Goal: Task Accomplishment & Management: Complete application form

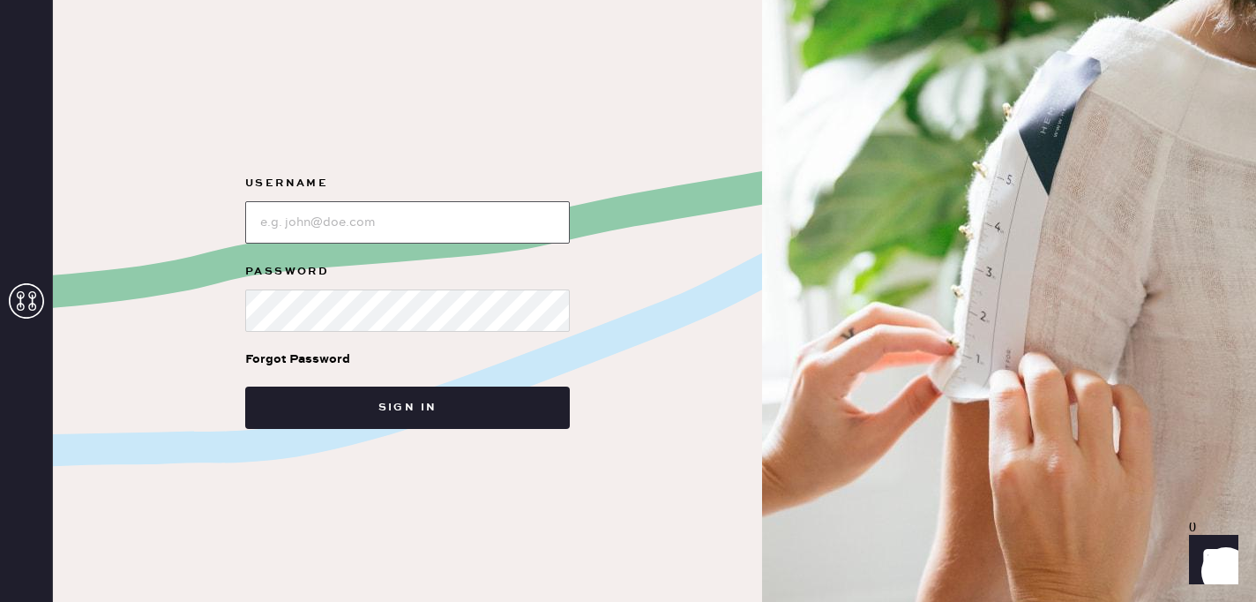
type input "reformationsouthcoastplaza"
click at [437, 378] on div "Forgot Password" at bounding box center [407, 359] width 325 height 55
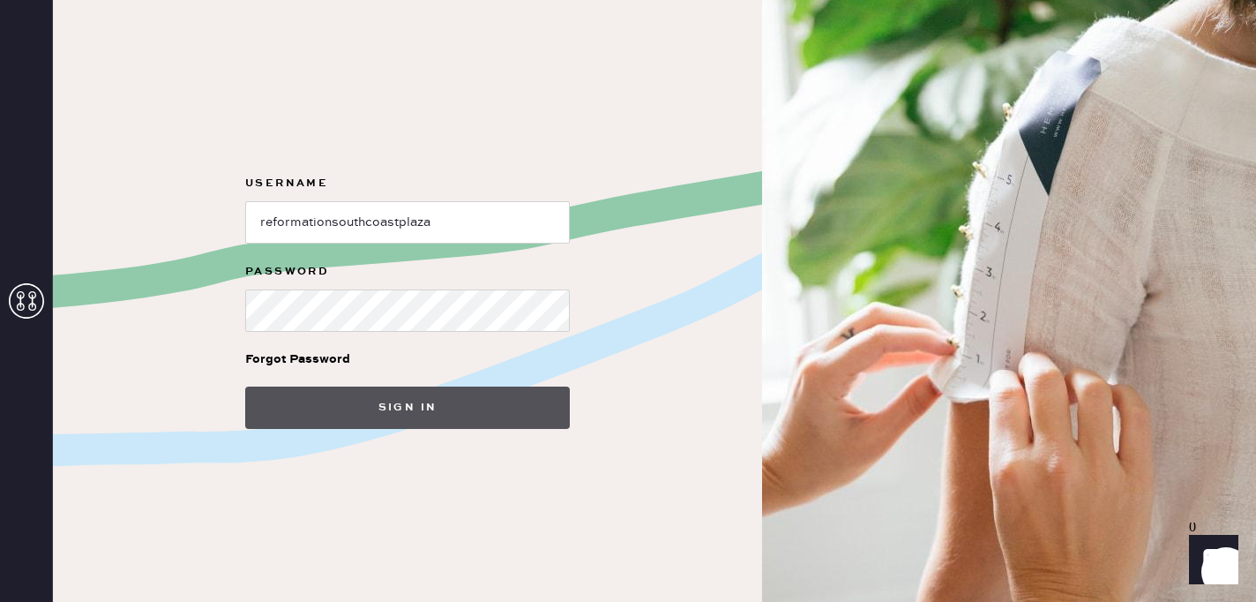
click at [431, 399] on button "Sign in" at bounding box center [407, 407] width 325 height 42
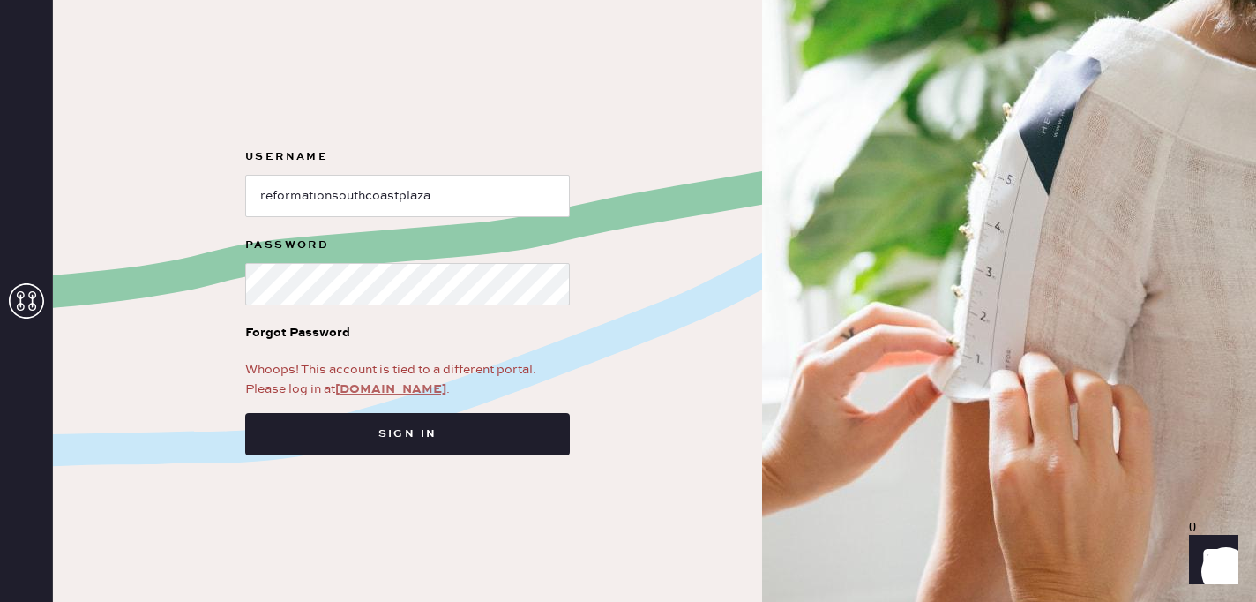
click at [409, 393] on link "app.hemster.co" at bounding box center [390, 389] width 111 height 16
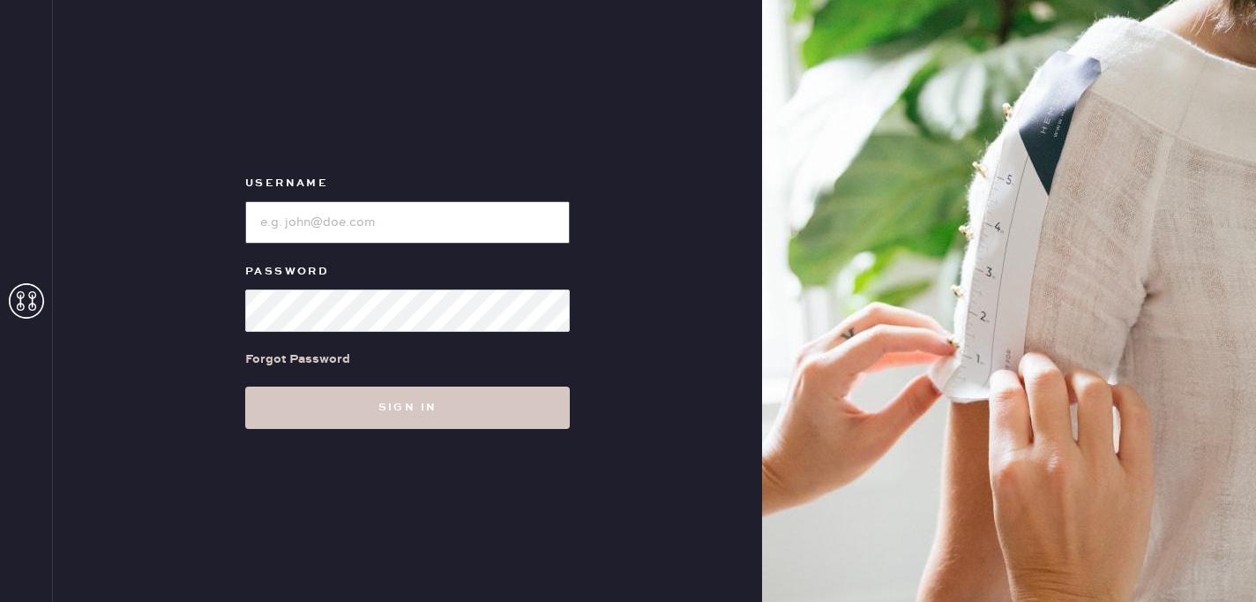
type input "reformationsouthcoastplaza"
click at [445, 337] on div "Forgot Password" at bounding box center [407, 359] width 325 height 55
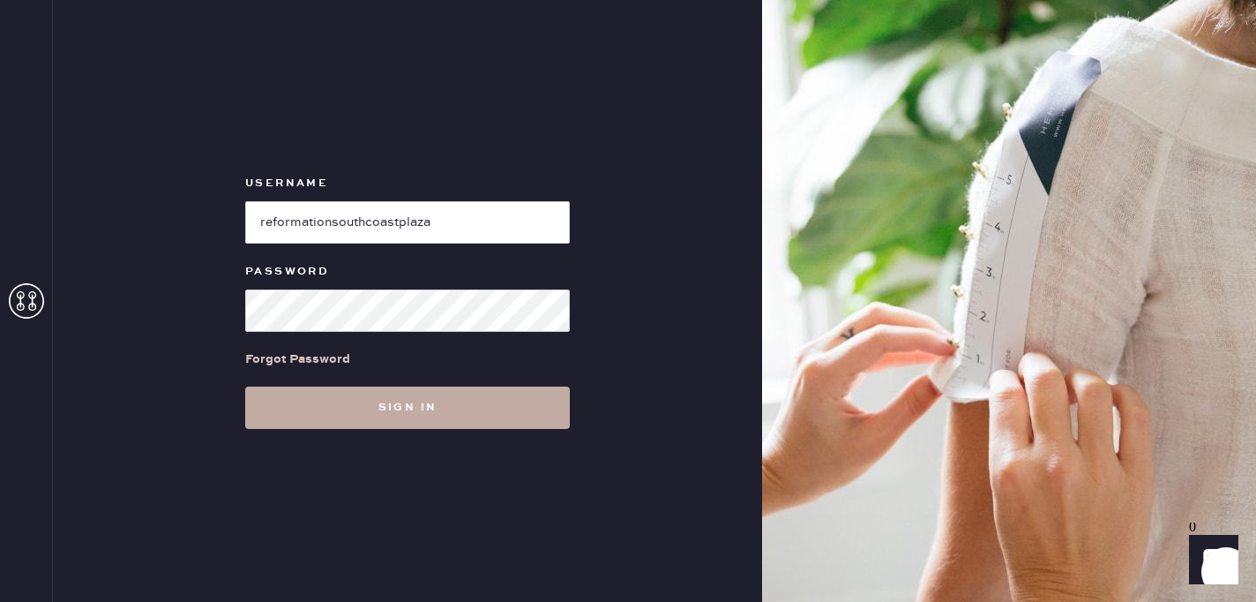
click at [398, 416] on button "Sign in" at bounding box center [407, 407] width 325 height 42
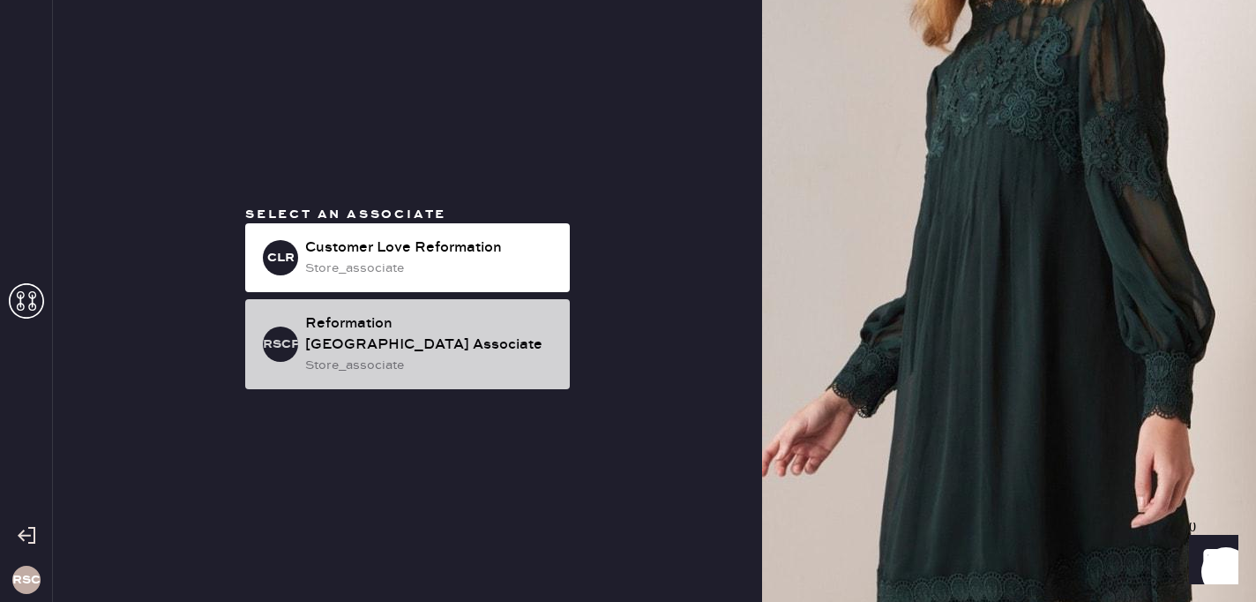
click at [385, 342] on div "Reformation [GEOGRAPHIC_DATA] Associate" at bounding box center [430, 334] width 251 height 42
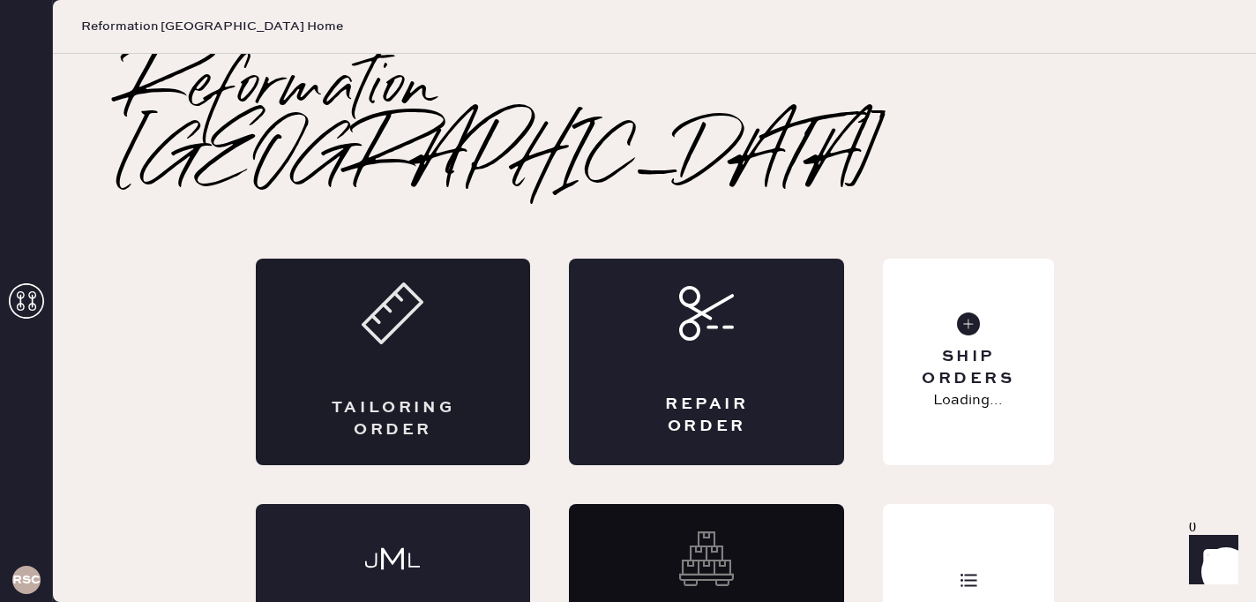
click at [387, 397] on div "Tailoring Order" at bounding box center [393, 419] width 134 height 44
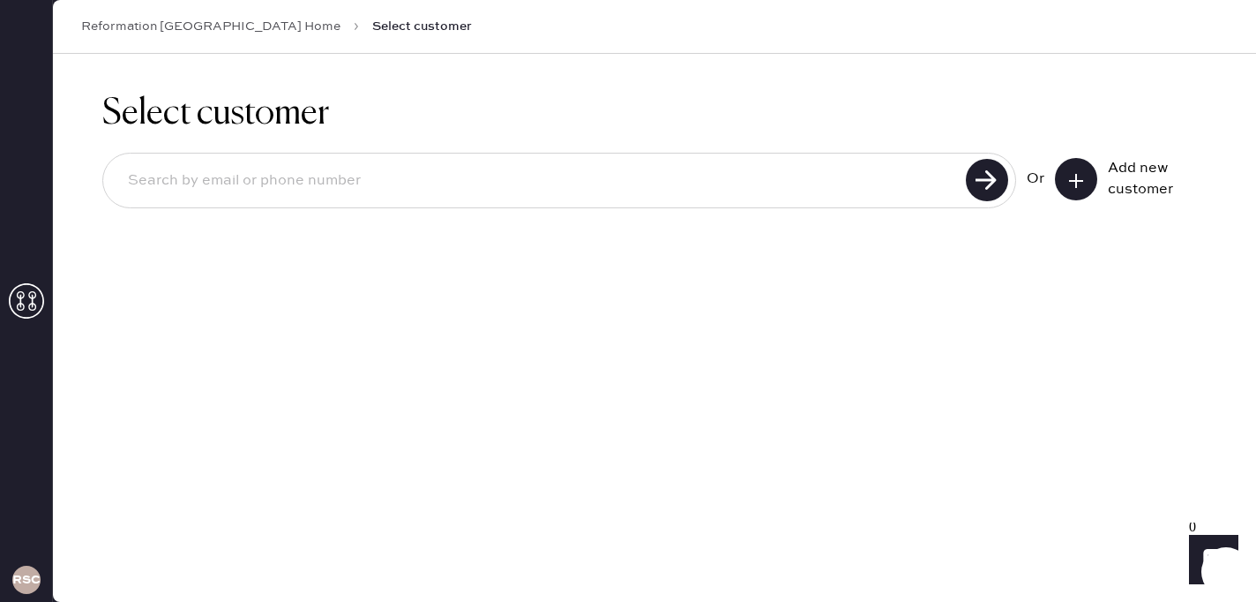
click at [1069, 177] on icon at bounding box center [1076, 181] width 18 height 18
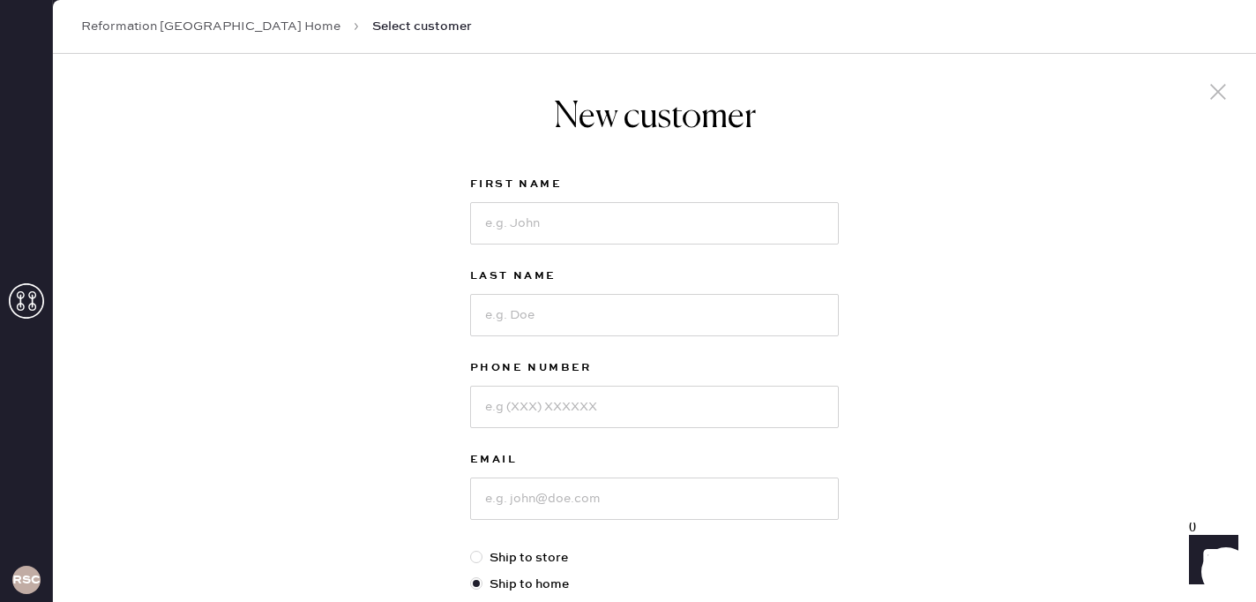
click at [523, 197] on div "First Name" at bounding box center [654, 186] width 369 height 25
click at [523, 211] on input at bounding box center [654, 223] width 369 height 42
type input "keren"
type input "[PERSON_NAME]"
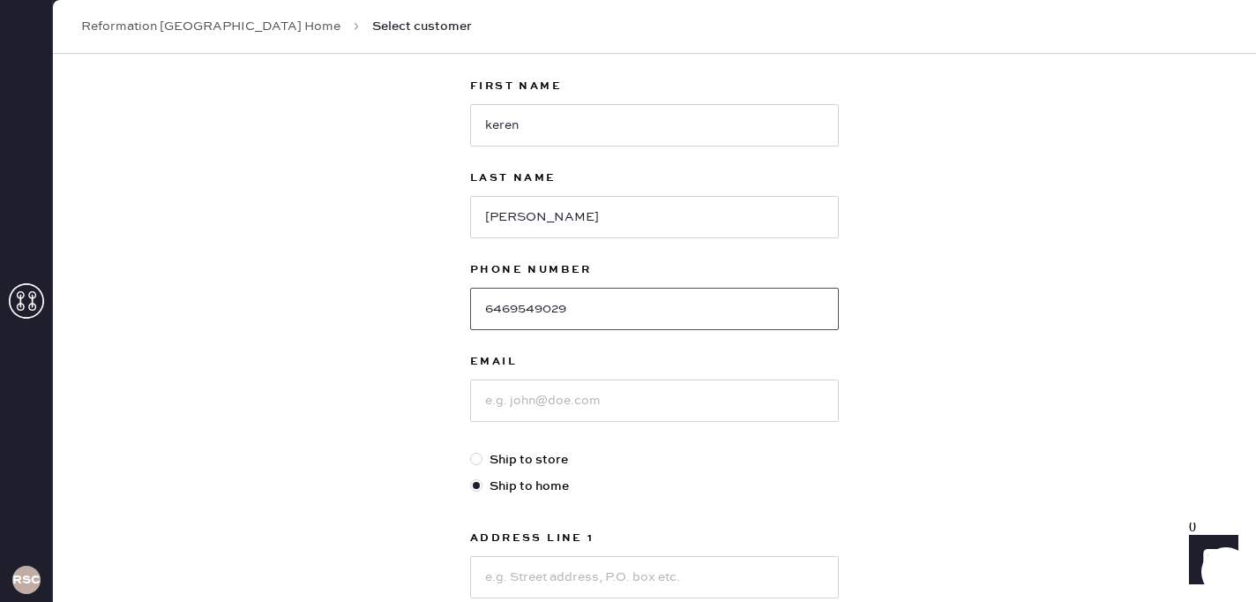
scroll to position [109, 0]
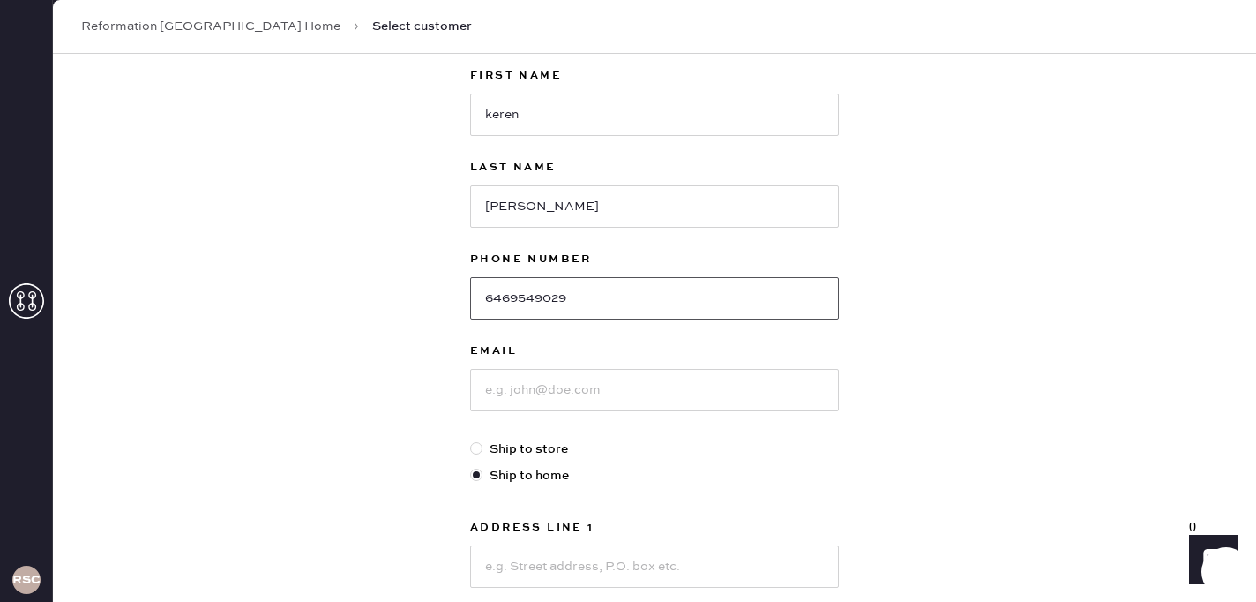
type input "6469549029"
click at [537, 399] on input at bounding box center [654, 390] width 369 height 42
type input "[EMAIL_ADDRESS][DOMAIN_NAME]"
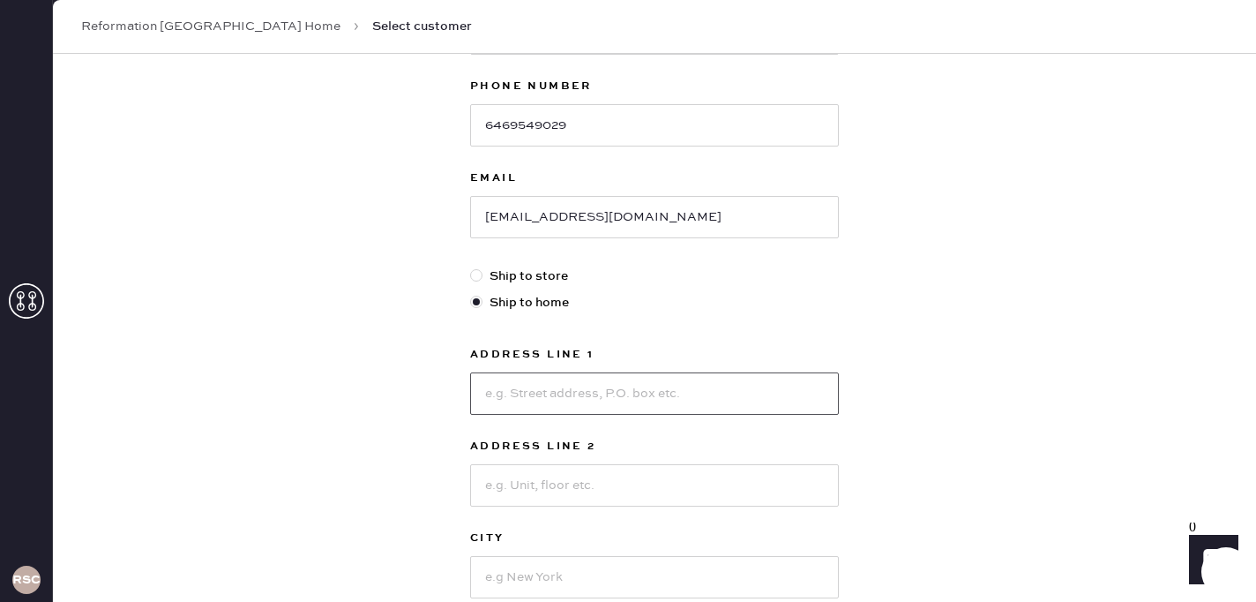
click at [556, 392] on input at bounding box center [654, 393] width 369 height 42
type input "52 renewal"
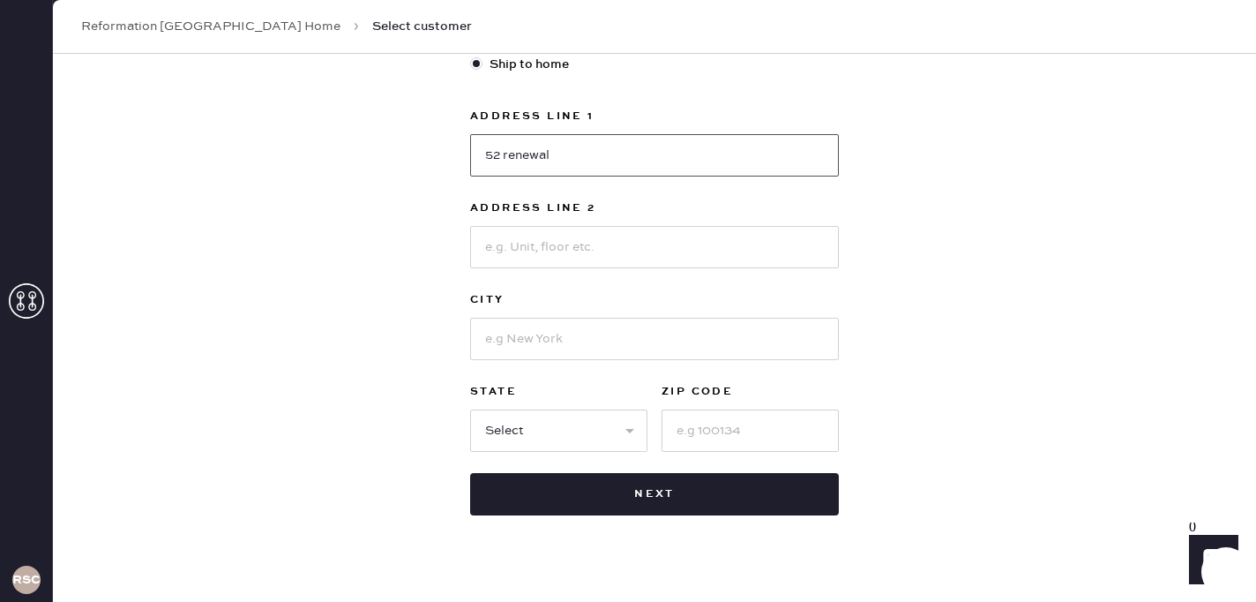
scroll to position [522, 0]
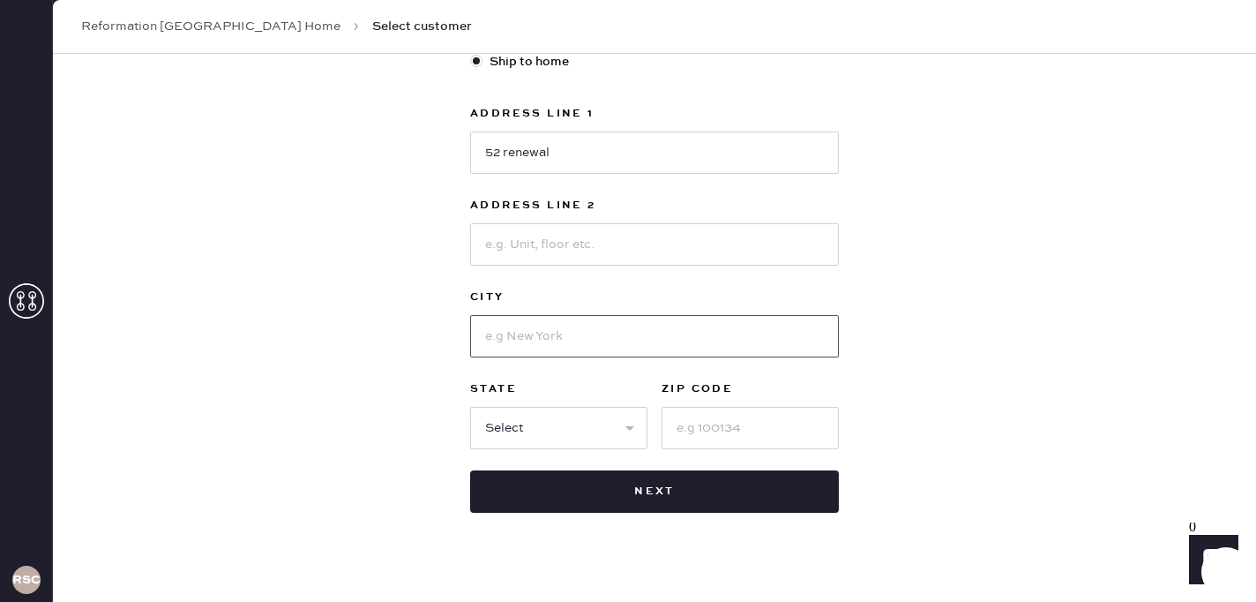
click at [561, 337] on input at bounding box center [654, 336] width 369 height 42
type input "irvine"
click at [513, 416] on select "Select AK AL AR AZ CA CO CT [GEOGRAPHIC_DATA] DE FL [GEOGRAPHIC_DATA] HI [GEOGR…" at bounding box center [558, 428] width 177 height 42
select select "CA"
click at [470, 407] on select "Select AK AL AR AZ CA CO CT [GEOGRAPHIC_DATA] DE FL [GEOGRAPHIC_DATA] HI [GEOGR…" at bounding box center [558, 428] width 177 height 42
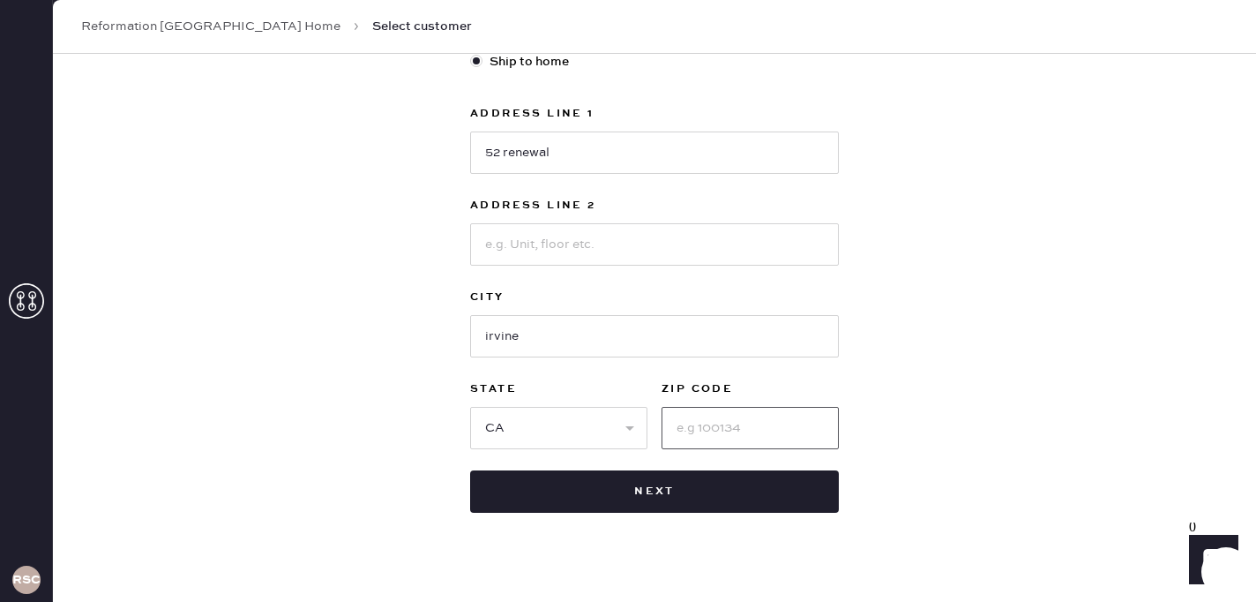
click at [742, 436] on input at bounding box center [750, 428] width 177 height 42
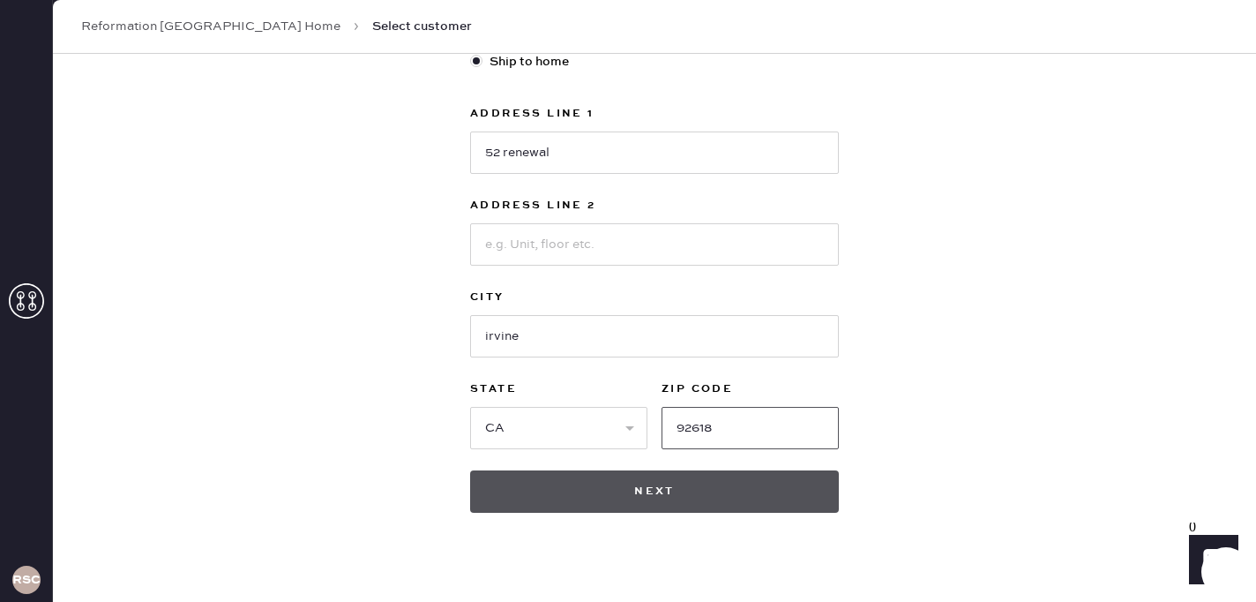
type input "92618"
click at [710, 490] on button "Next" at bounding box center [654, 491] width 369 height 42
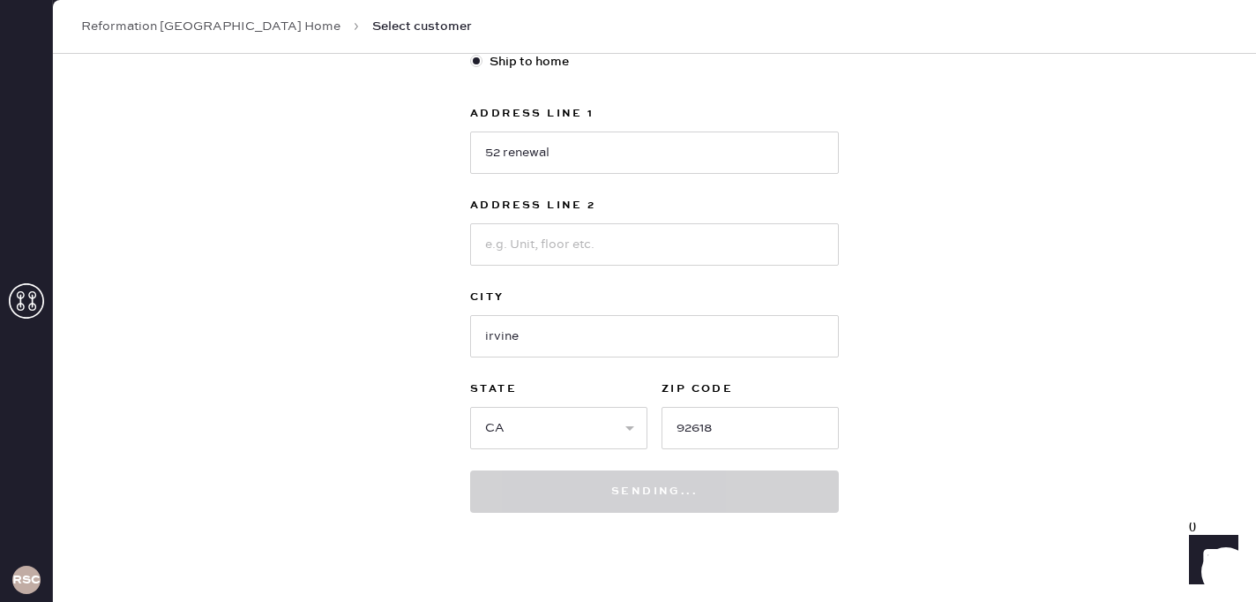
scroll to position [575, 0]
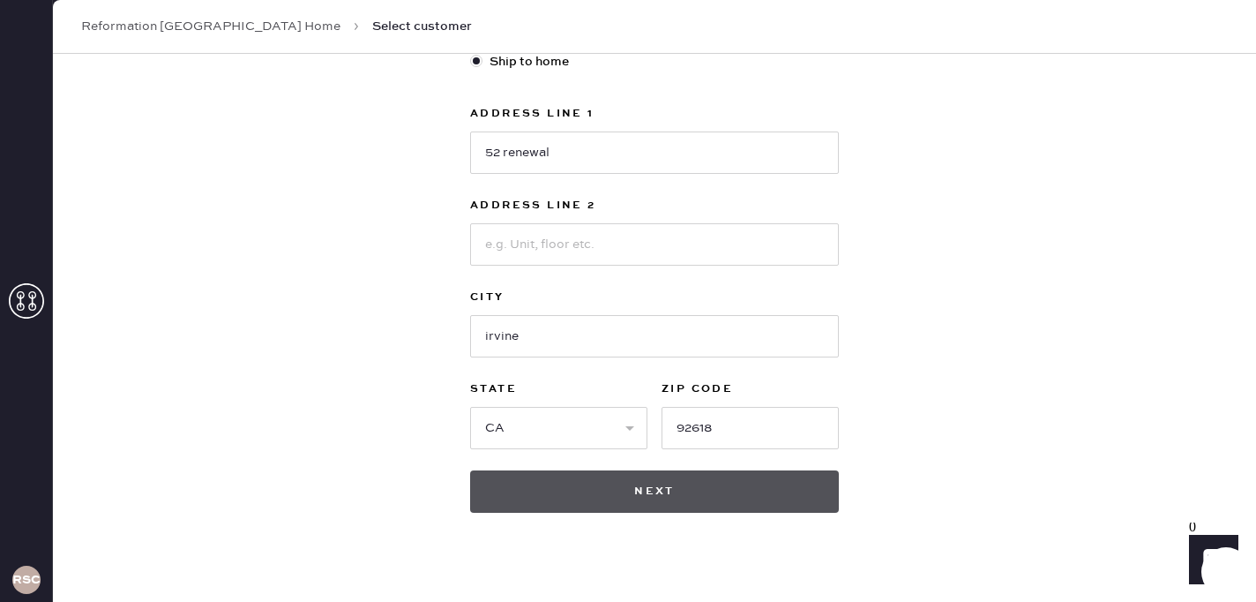
click at [718, 497] on button "Next" at bounding box center [654, 491] width 369 height 42
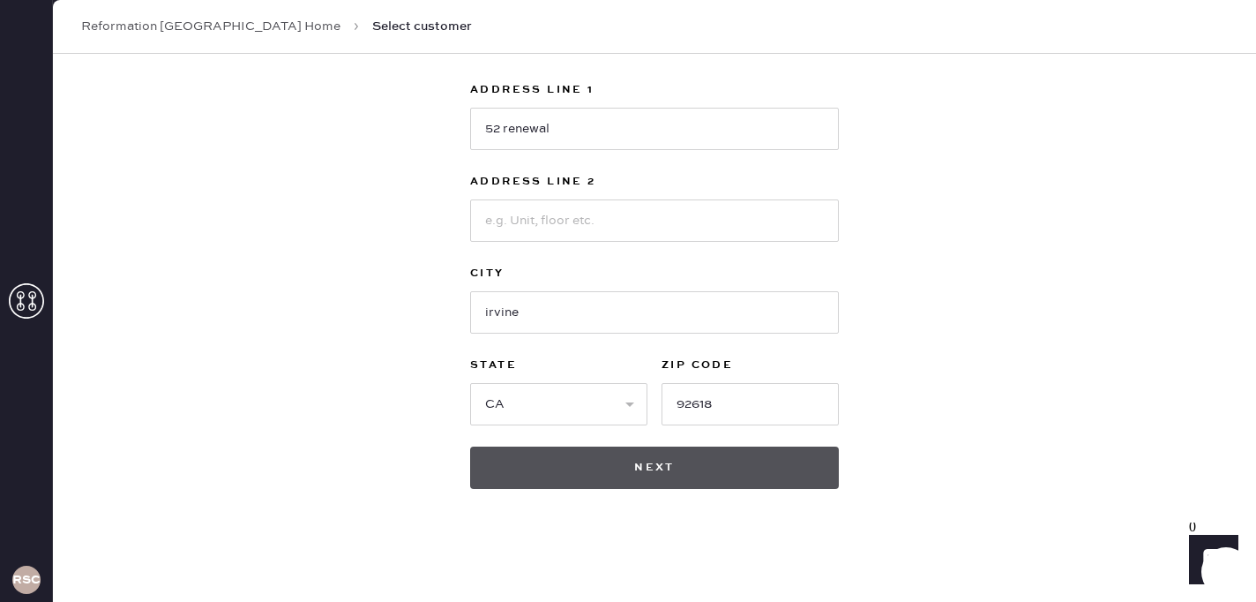
click at [720, 467] on button "Next" at bounding box center [654, 467] width 369 height 42
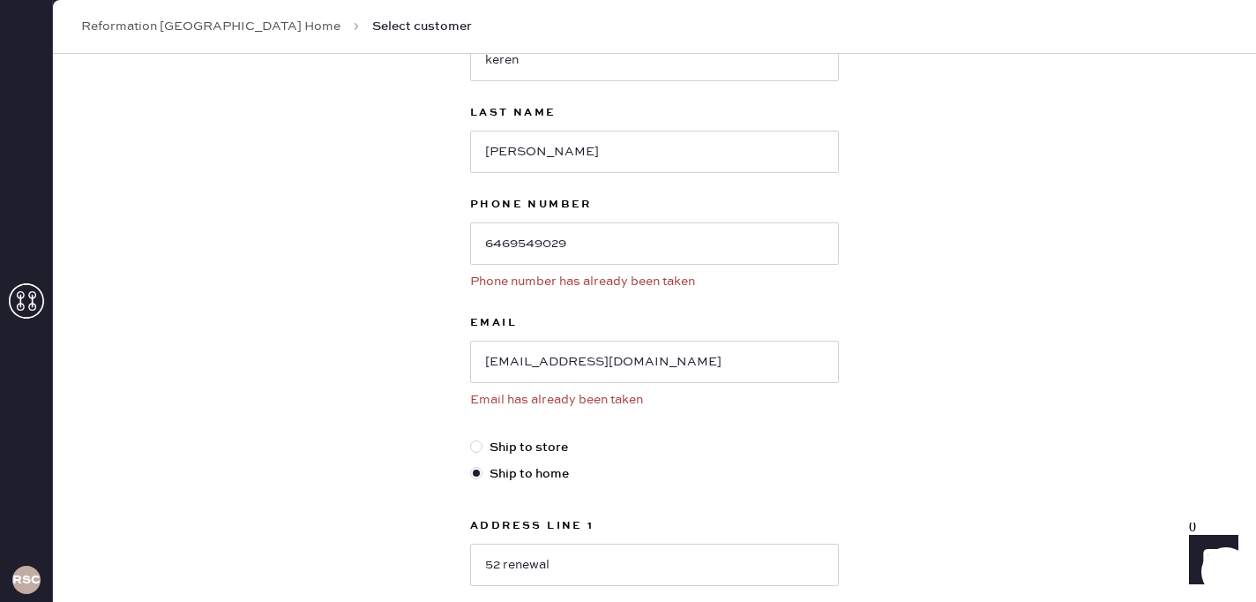
scroll to position [0, 0]
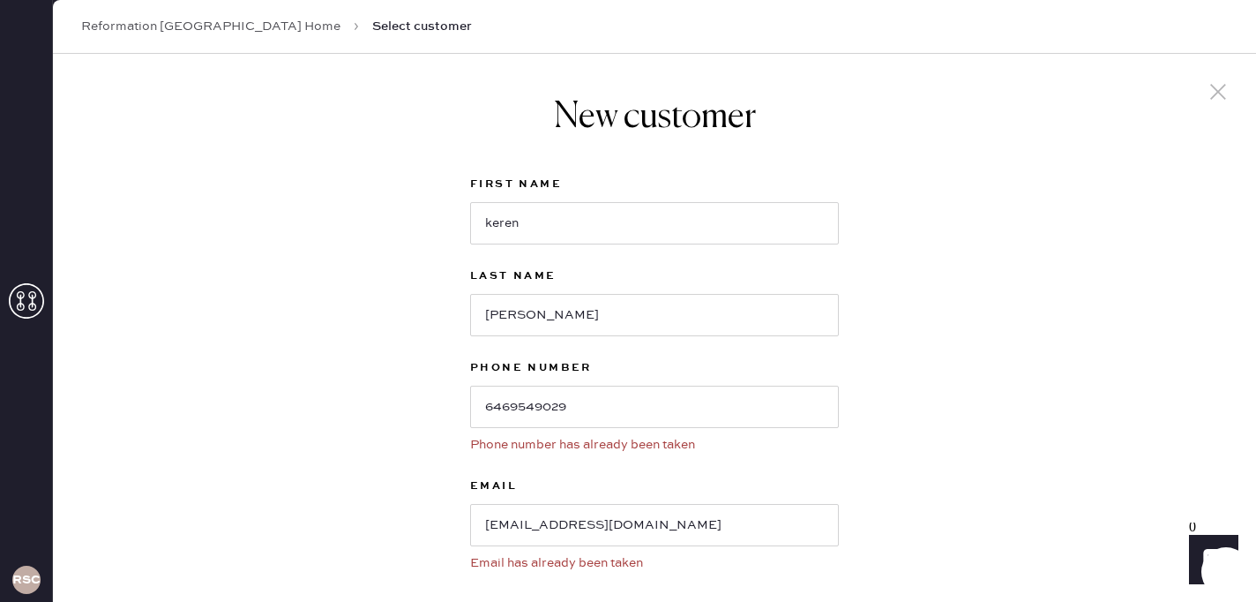
click at [276, 26] on link "Reformation [GEOGRAPHIC_DATA] Home" at bounding box center [210, 27] width 259 height 18
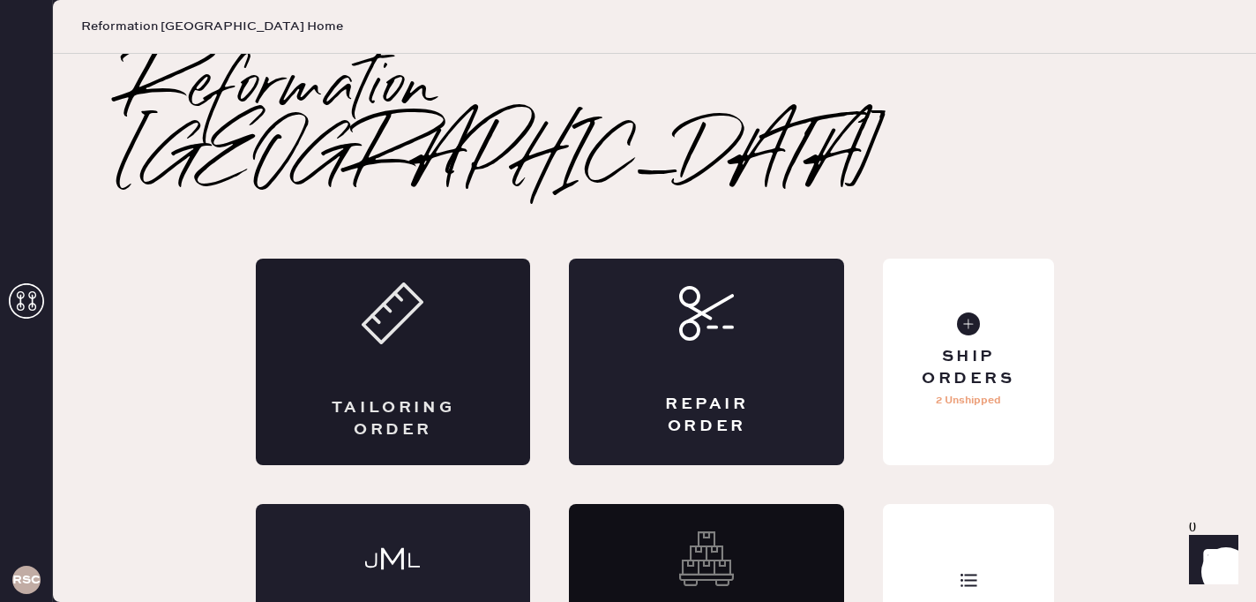
click at [483, 358] on div "Tailoring Order" at bounding box center [393, 361] width 275 height 206
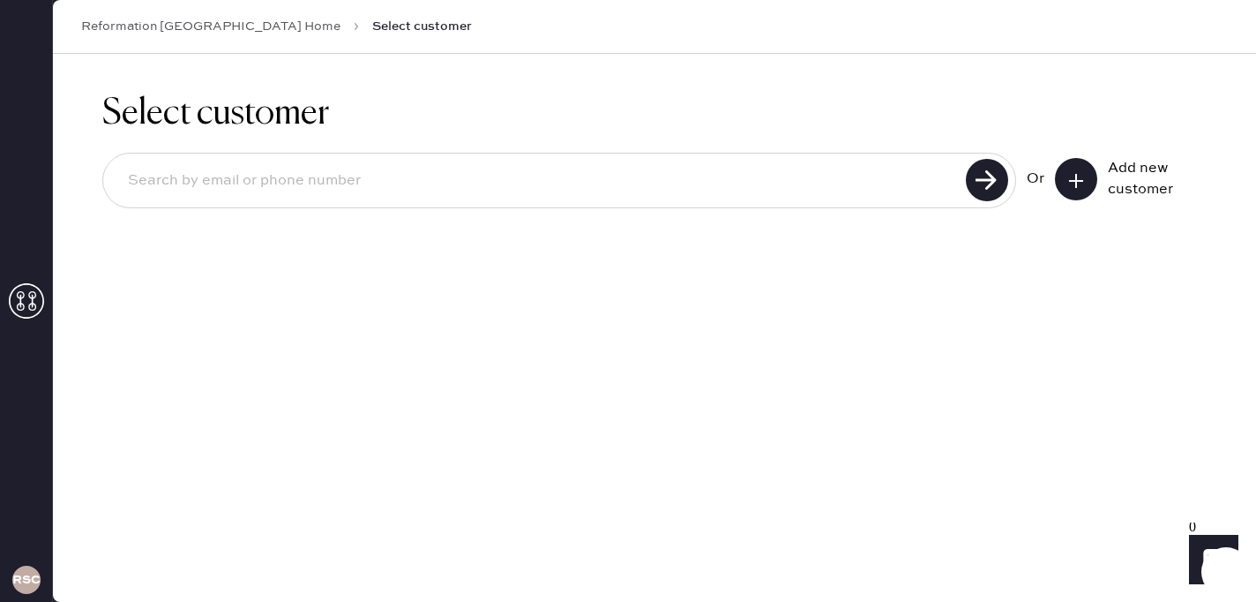
click at [504, 169] on input at bounding box center [537, 181] width 847 height 41
type input "6469549029"
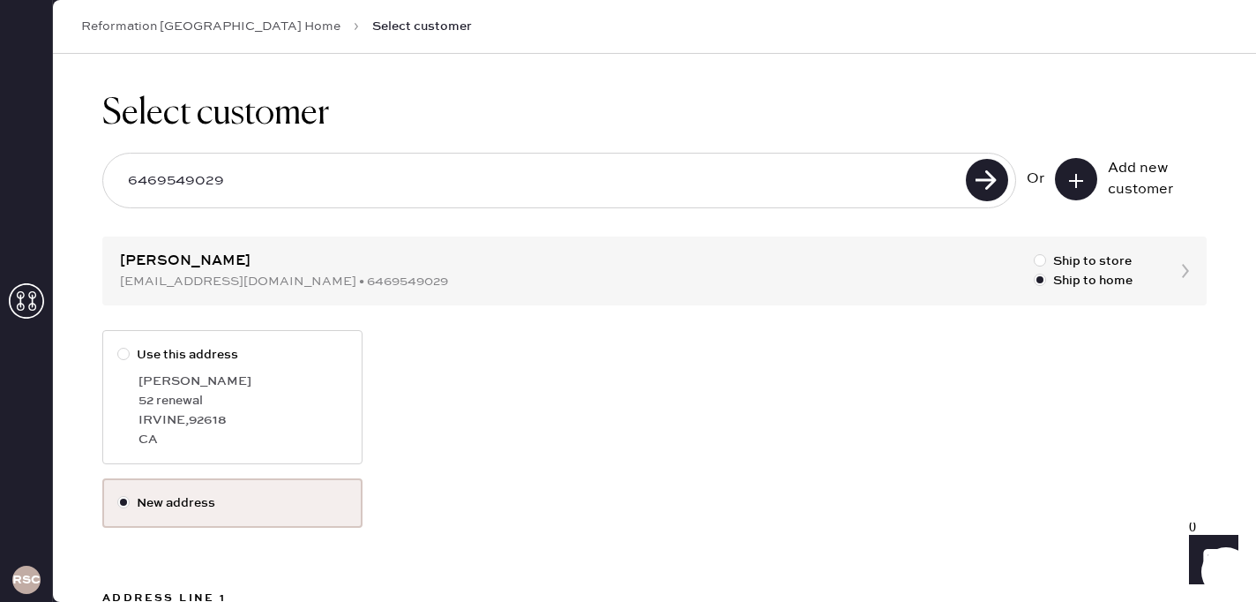
click at [118, 352] on div at bounding box center [123, 354] width 12 height 12
click at [118, 346] on input "Use this address" at bounding box center [117, 345] width 1 height 1
radio input "true"
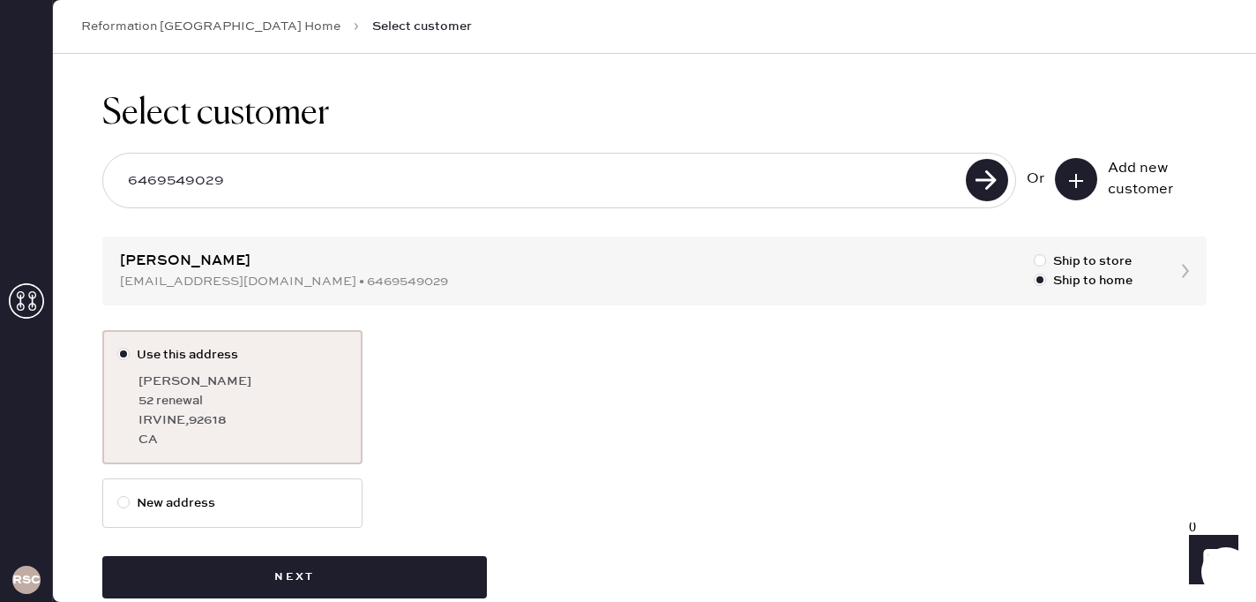
scroll to position [35, 0]
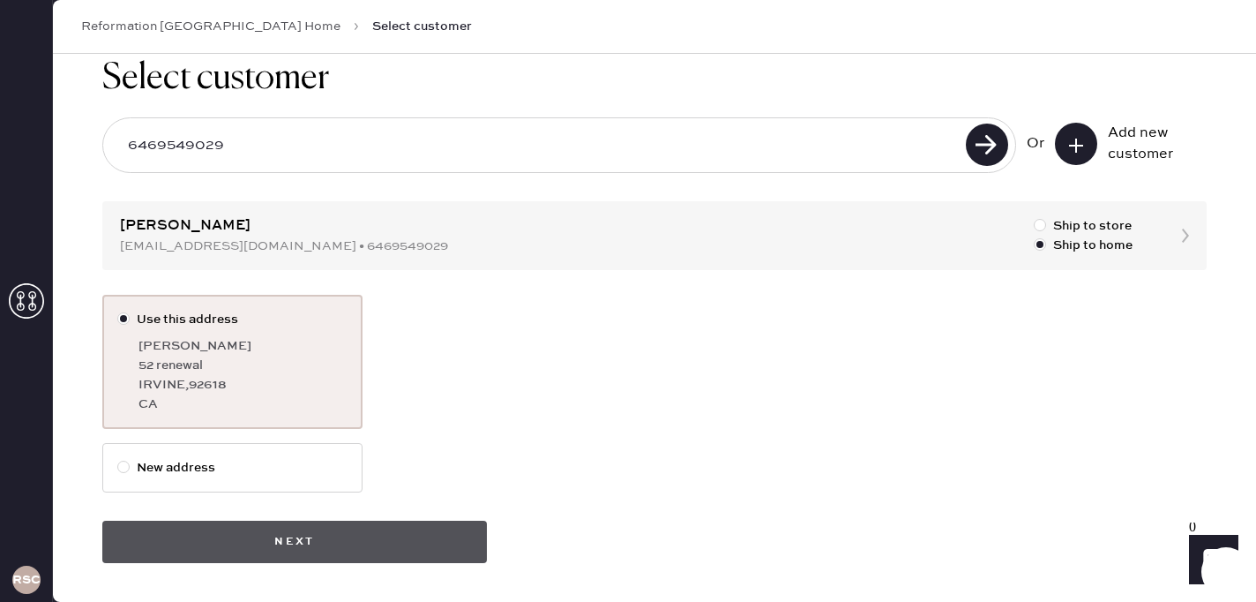
click at [251, 534] on button "Next" at bounding box center [294, 541] width 385 height 42
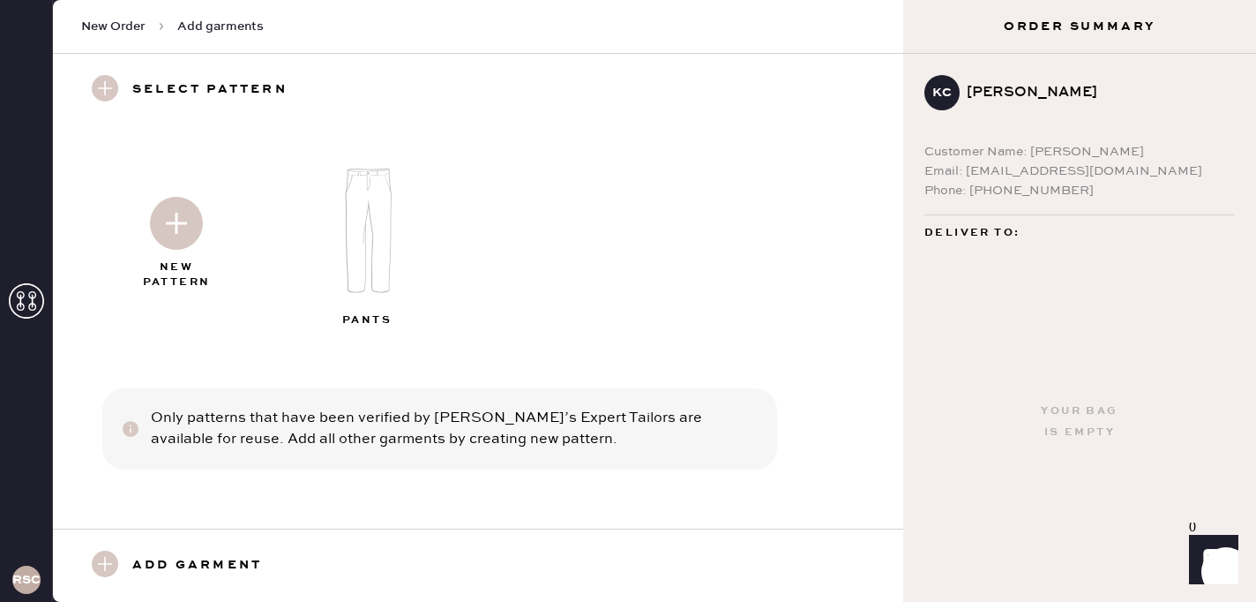
click at [164, 222] on img at bounding box center [176, 223] width 53 height 53
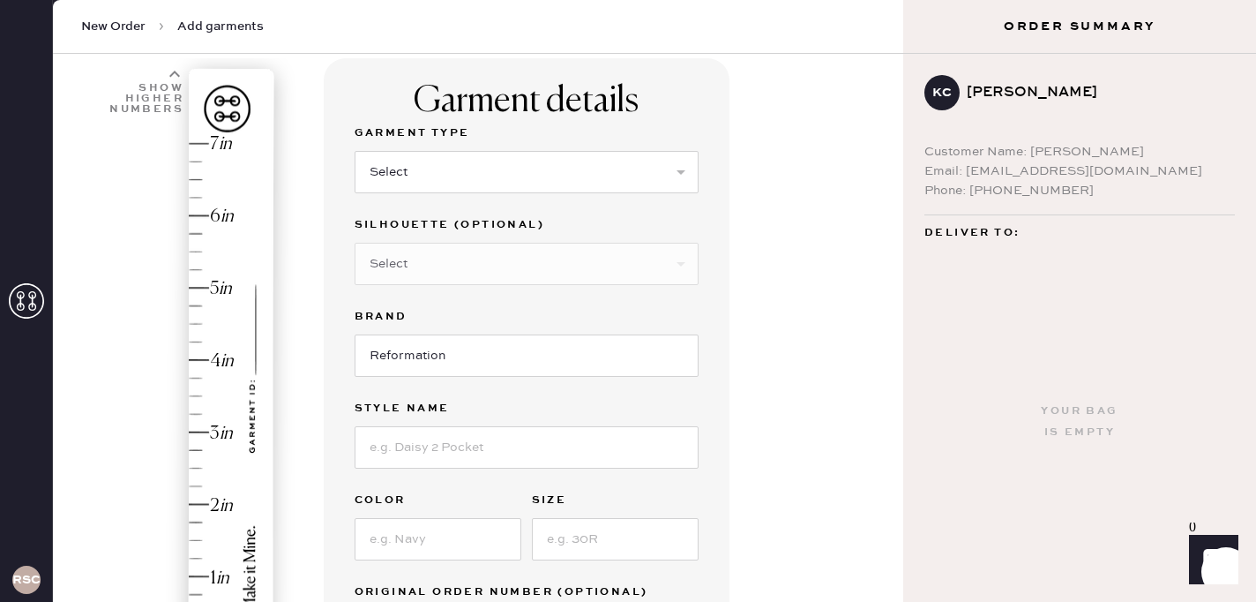
scroll to position [118, 0]
click at [465, 165] on select "Select Basic Skirt Jeans Leggings Pants Shorts Basic Sleeved Dress Basic Sleeve…" at bounding box center [527, 171] width 344 height 42
select select "4"
click at [355, 150] on select "Select Basic Skirt Jeans Leggings Pants Shorts Basic Sleeved Dress Basic Sleeve…" at bounding box center [527, 171] width 344 height 42
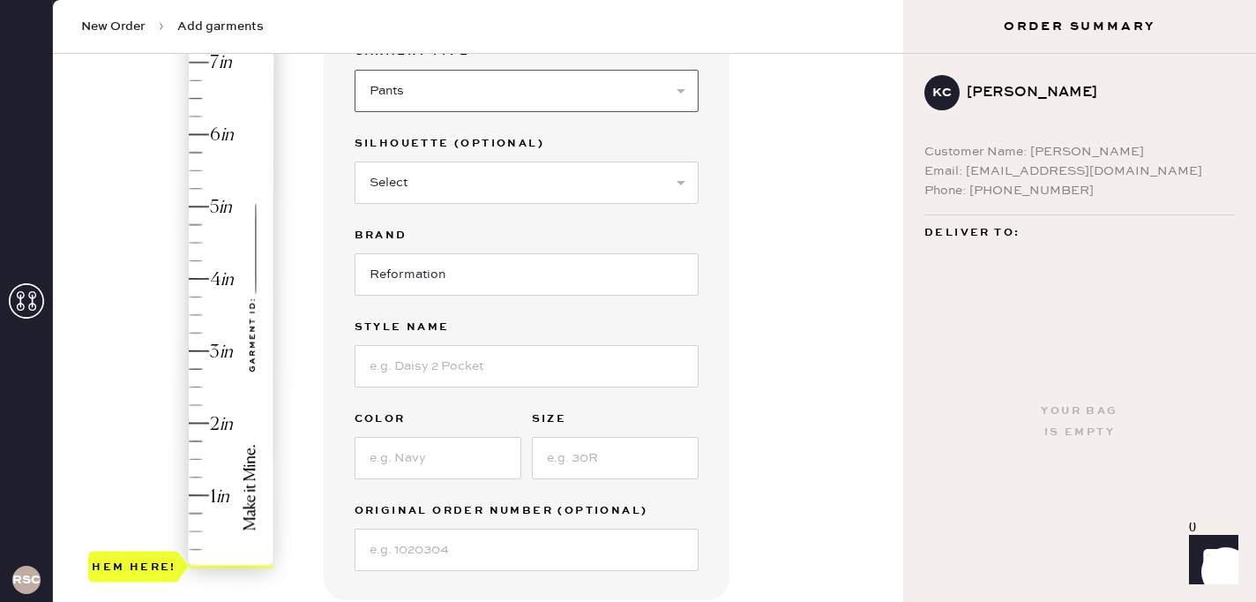
scroll to position [199, 0]
click at [520, 167] on select "Select Joggers Shorts Cropped Flare Boot Cut Straight Skinny Other" at bounding box center [527, 182] width 344 height 42
select select "13"
click at [355, 161] on select "Select Joggers Shorts Cropped Flare Boot Cut Straight Skinny Other" at bounding box center [527, 182] width 344 height 42
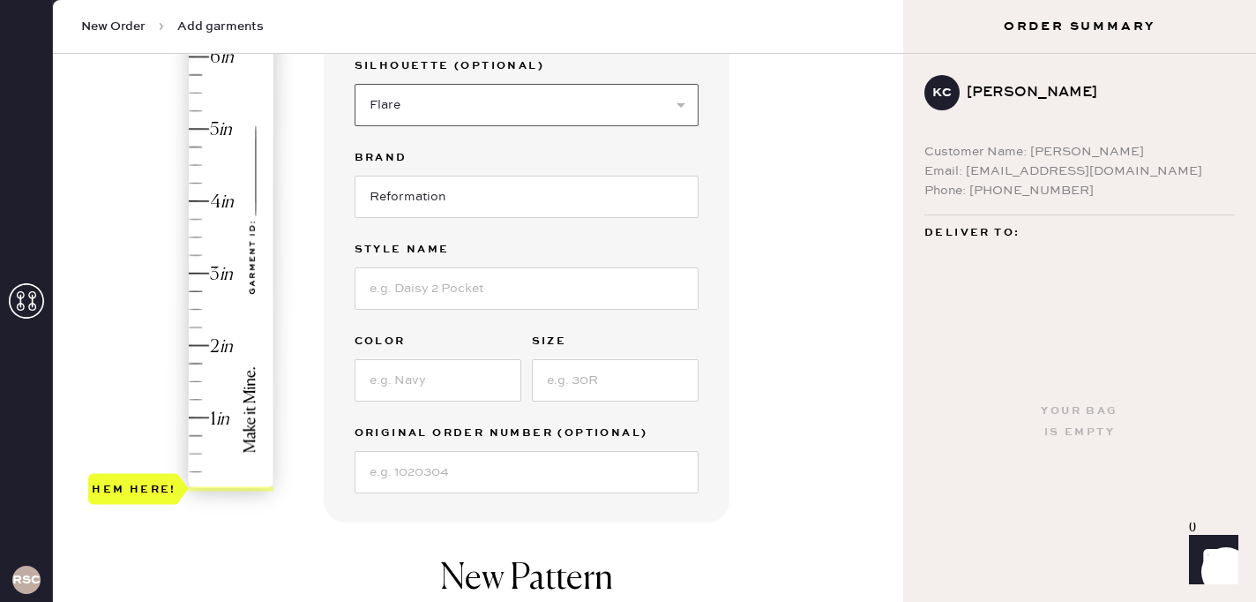
scroll to position [281, 0]
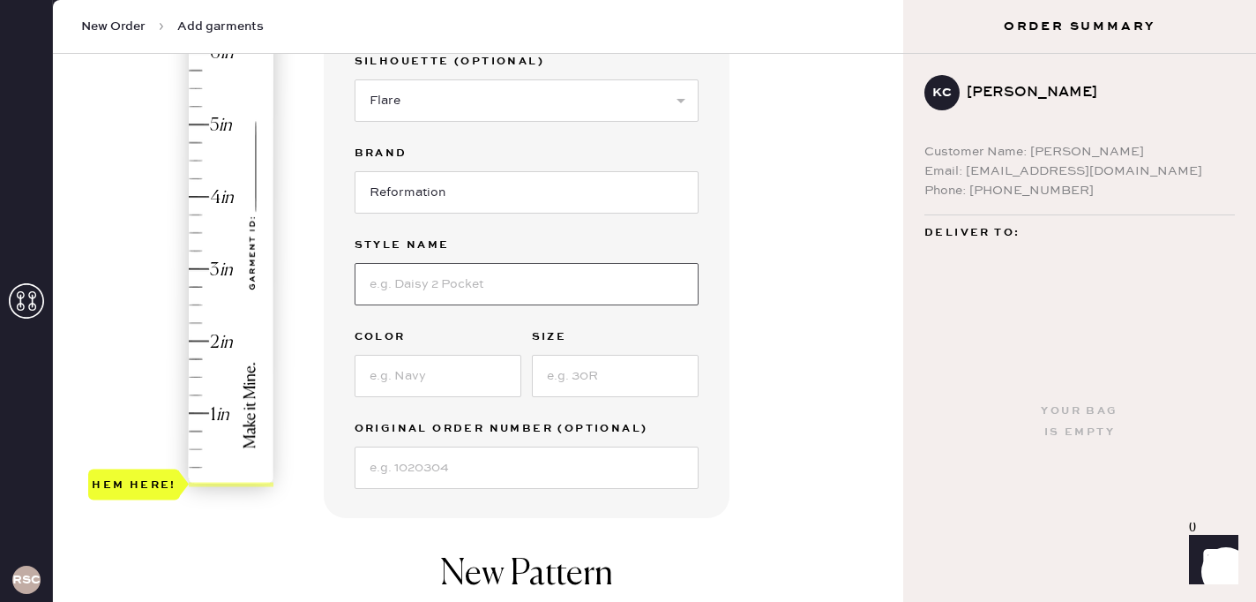
click at [477, 276] on input at bounding box center [527, 284] width 344 height 42
type input "[PERSON_NAME] Low Rise Pant"
click at [472, 109] on select "Select Joggers Shorts Cropped Flare Boot Cut Straight Skinny Other" at bounding box center [527, 100] width 344 height 42
select select
click at [355, 79] on select "Select Joggers Shorts Cropped Flare Boot Cut Straight Skinny Other" at bounding box center [527, 100] width 344 height 42
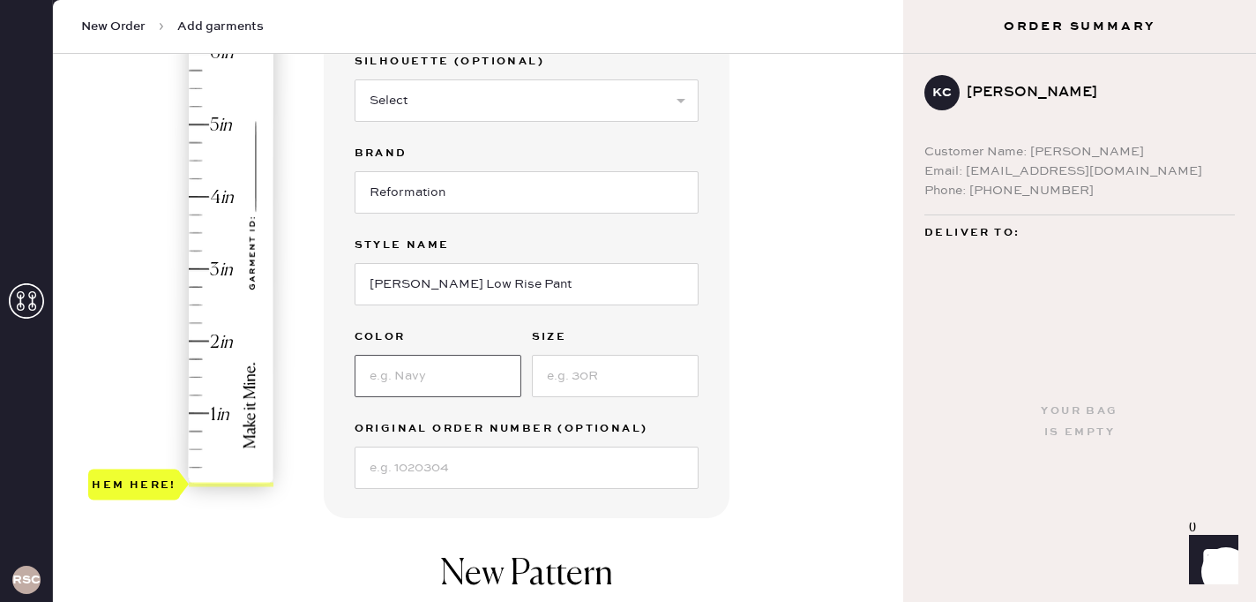
click at [385, 382] on input at bounding box center [438, 376] width 167 height 42
type input "Black Currant"
click at [560, 371] on input at bounding box center [615, 376] width 167 height 42
type input "XS"
type input "3.75"
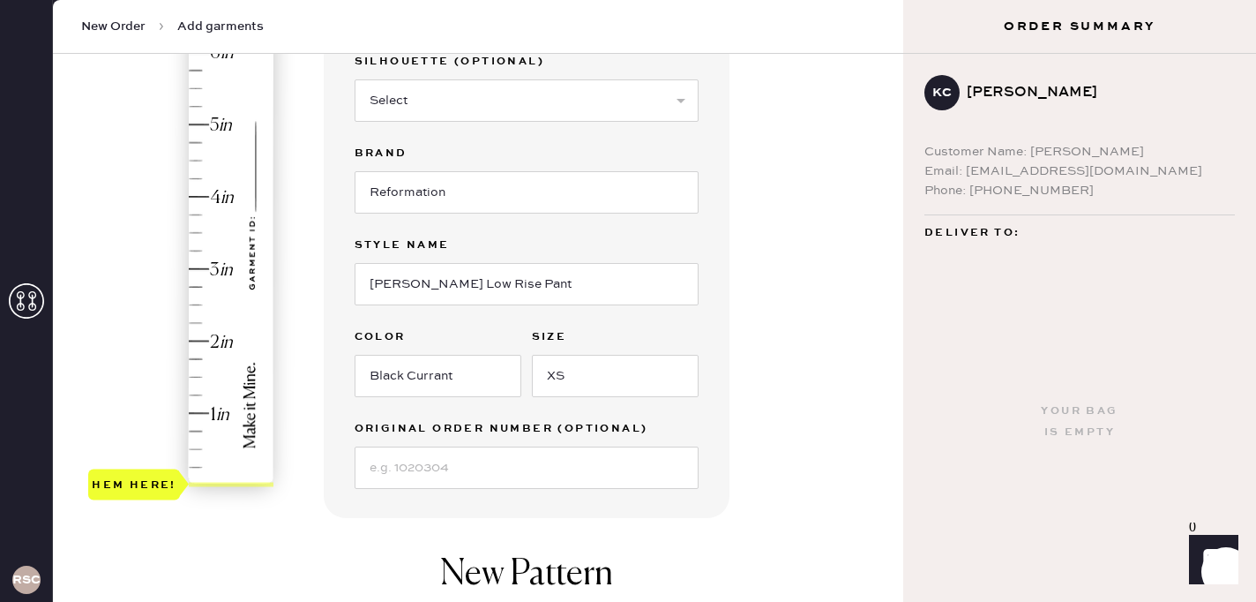
click at [203, 213] on div "Hem here!" at bounding box center [182, 233] width 188 height 520
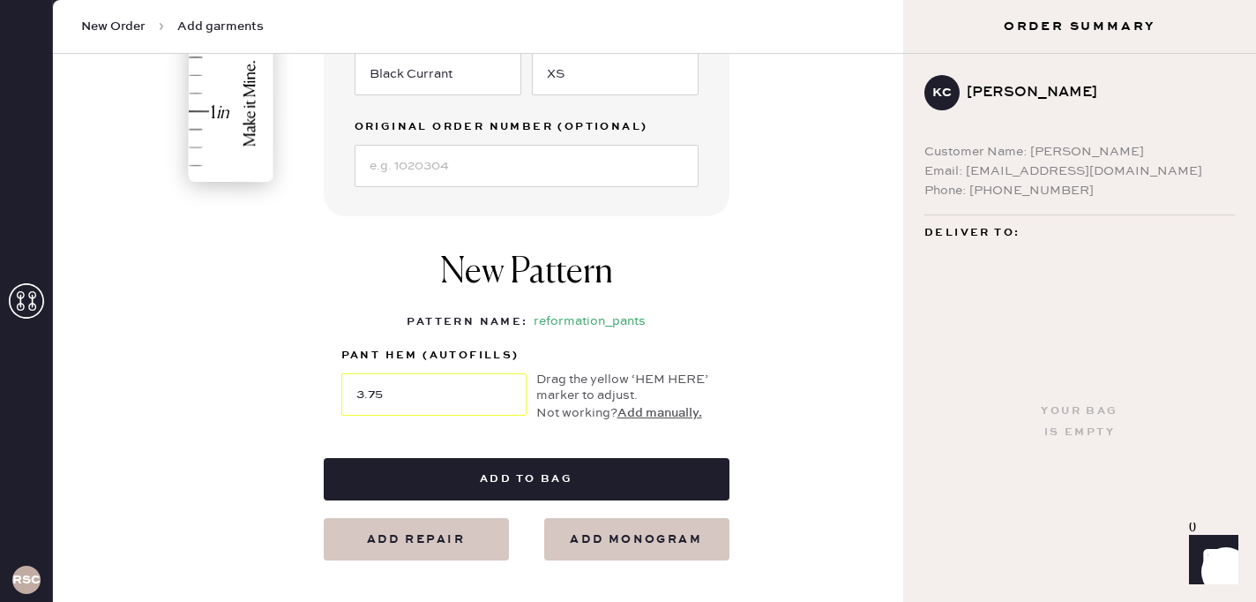
scroll to position [618, 0]
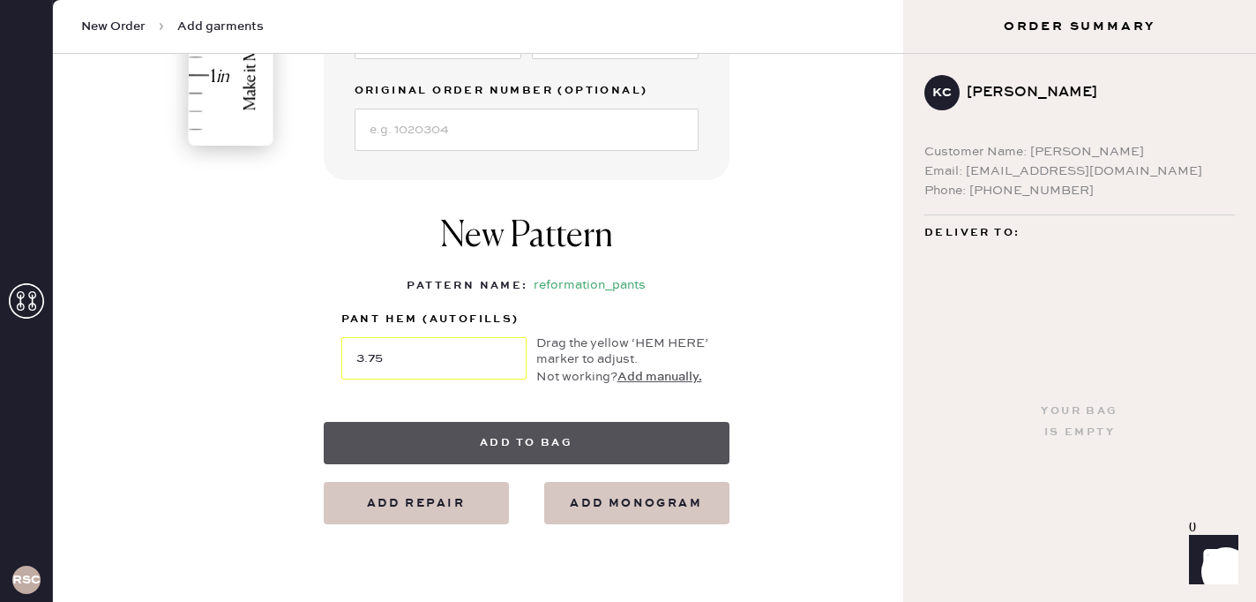
click at [528, 440] on button "Add to bag" at bounding box center [527, 443] width 406 height 42
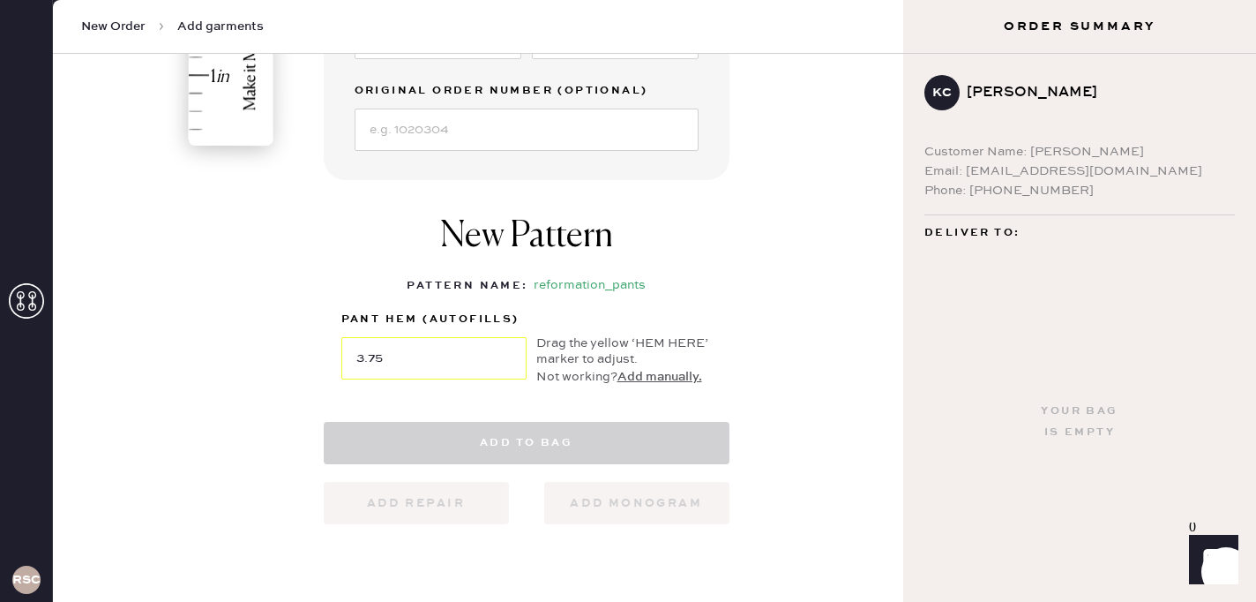
select select
select select "4"
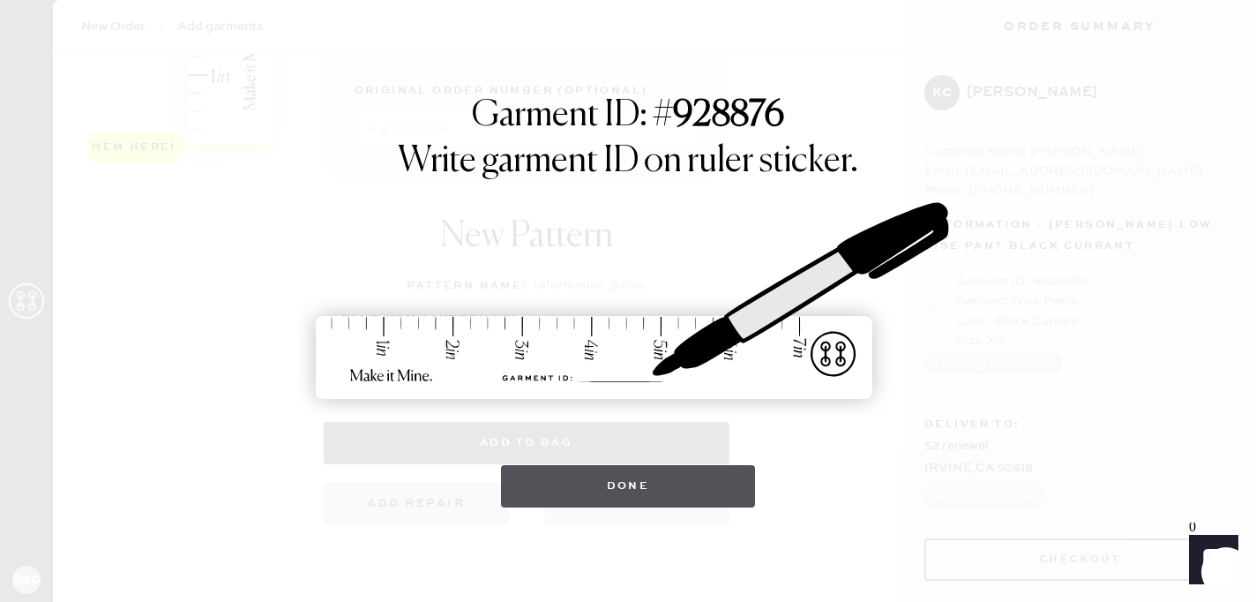
click at [570, 474] on button "Done" at bounding box center [628, 486] width 255 height 42
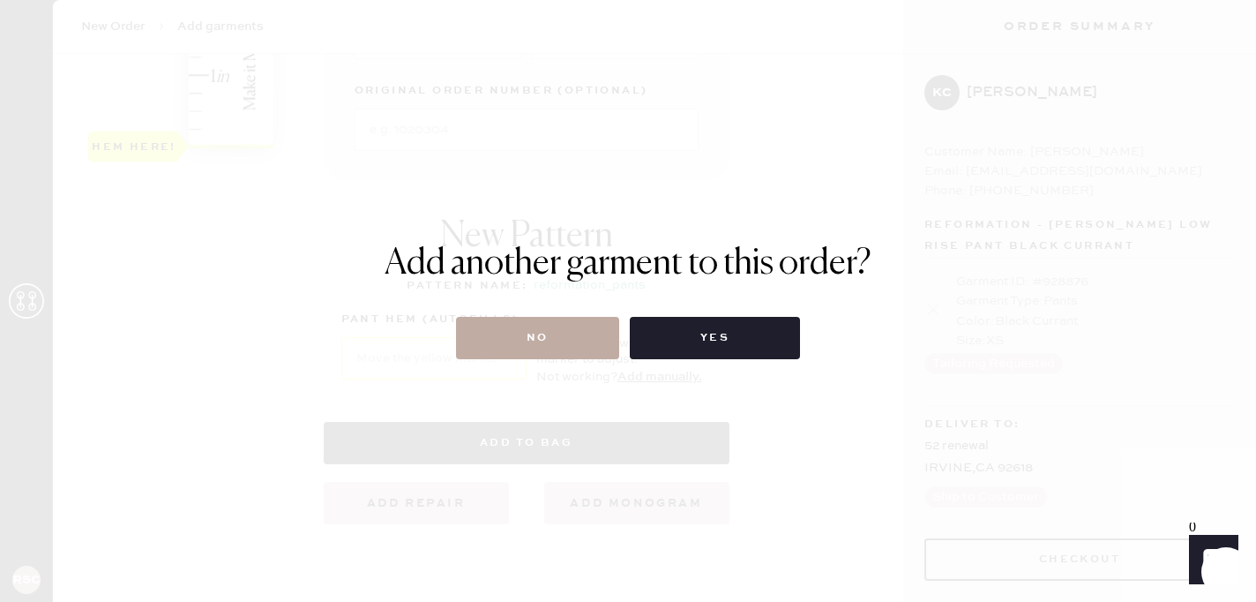
click at [541, 320] on button "No" at bounding box center [537, 338] width 163 height 42
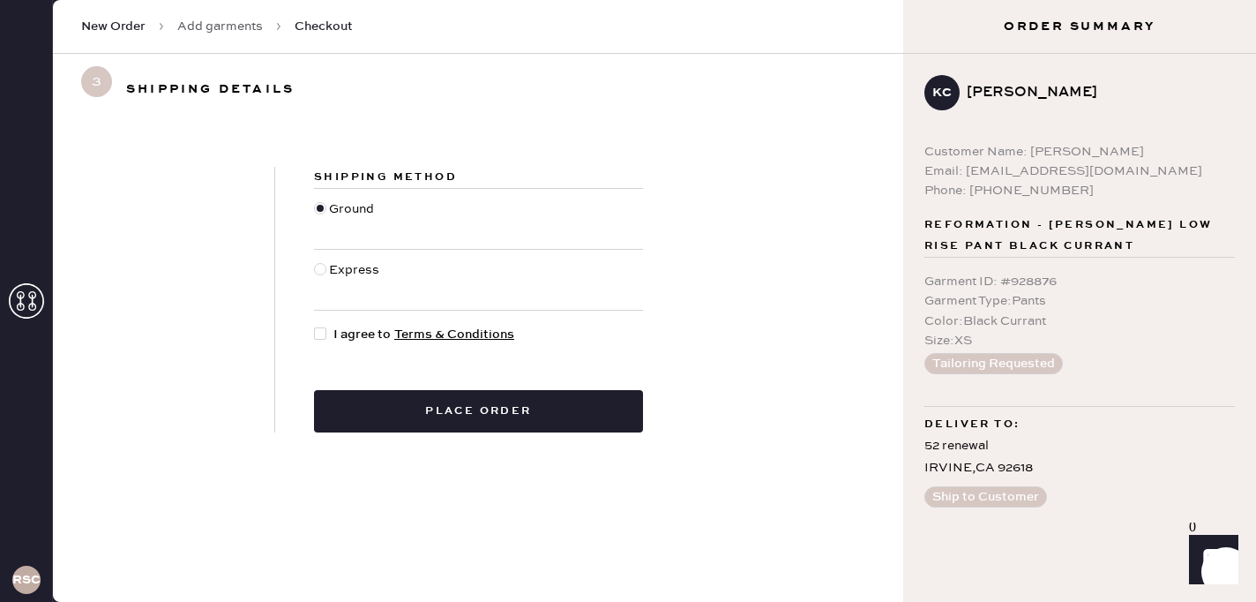
click at [343, 340] on span "I agree to Terms & Conditions" at bounding box center [423, 334] width 181 height 19
click at [315, 326] on input "I agree to Terms & Conditions" at bounding box center [314, 325] width 1 height 1
checkbox input "true"
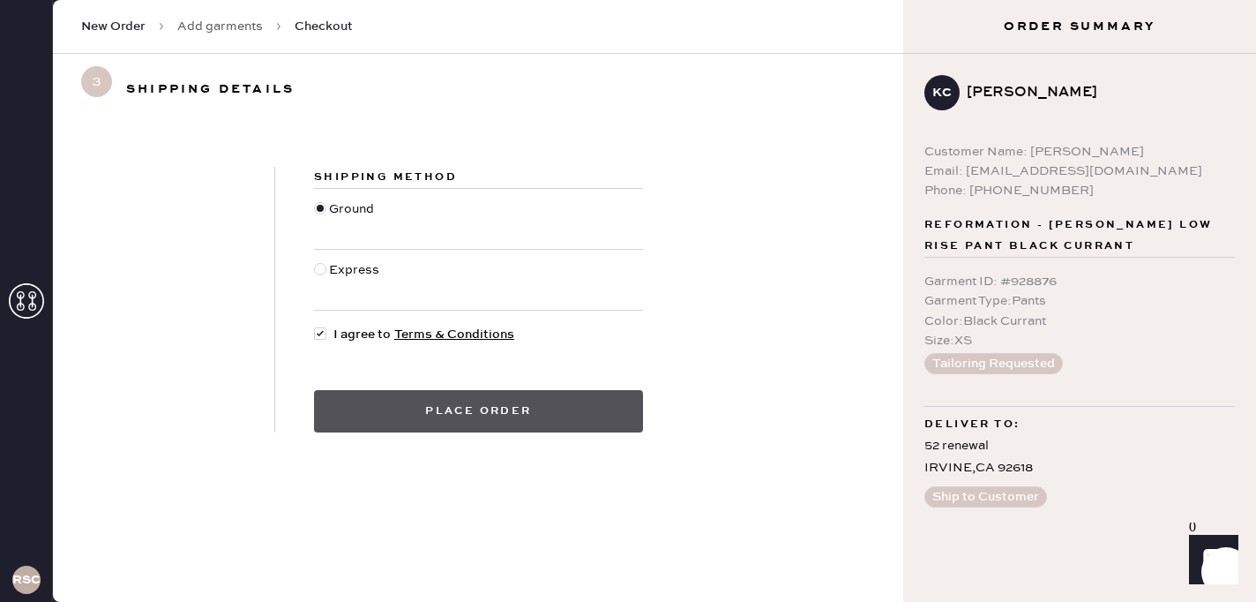
click at [412, 401] on button "Place order" at bounding box center [478, 411] width 329 height 42
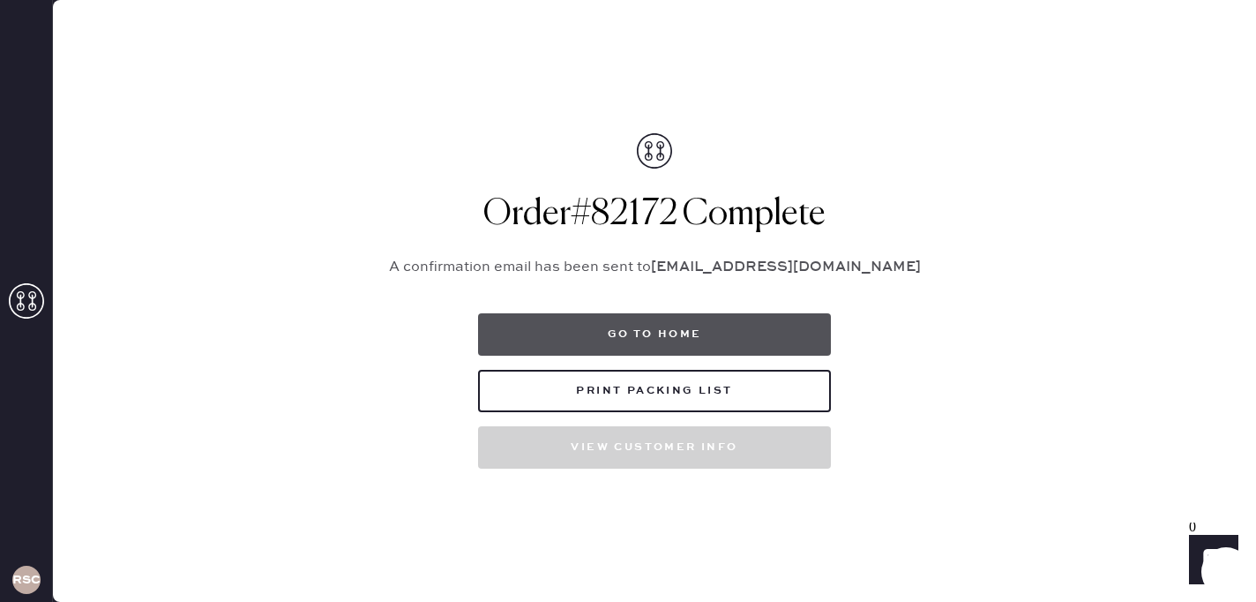
click at [613, 320] on button "Go to home" at bounding box center [654, 334] width 353 height 42
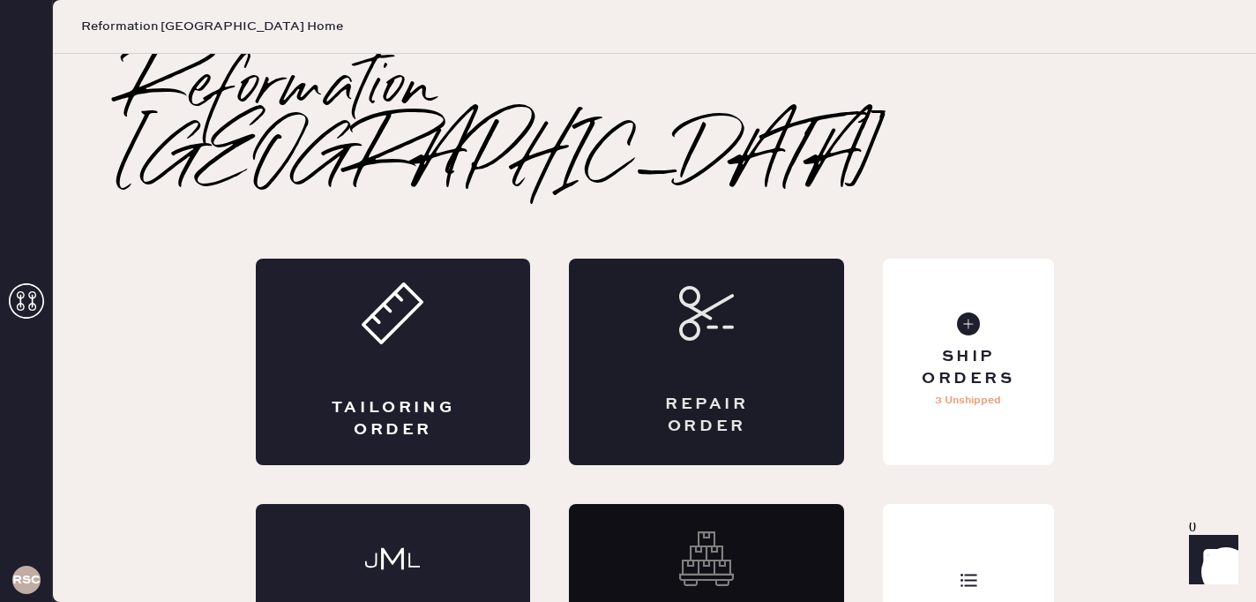
click at [736, 392] on div "Repair Order" at bounding box center [706, 361] width 275 height 206
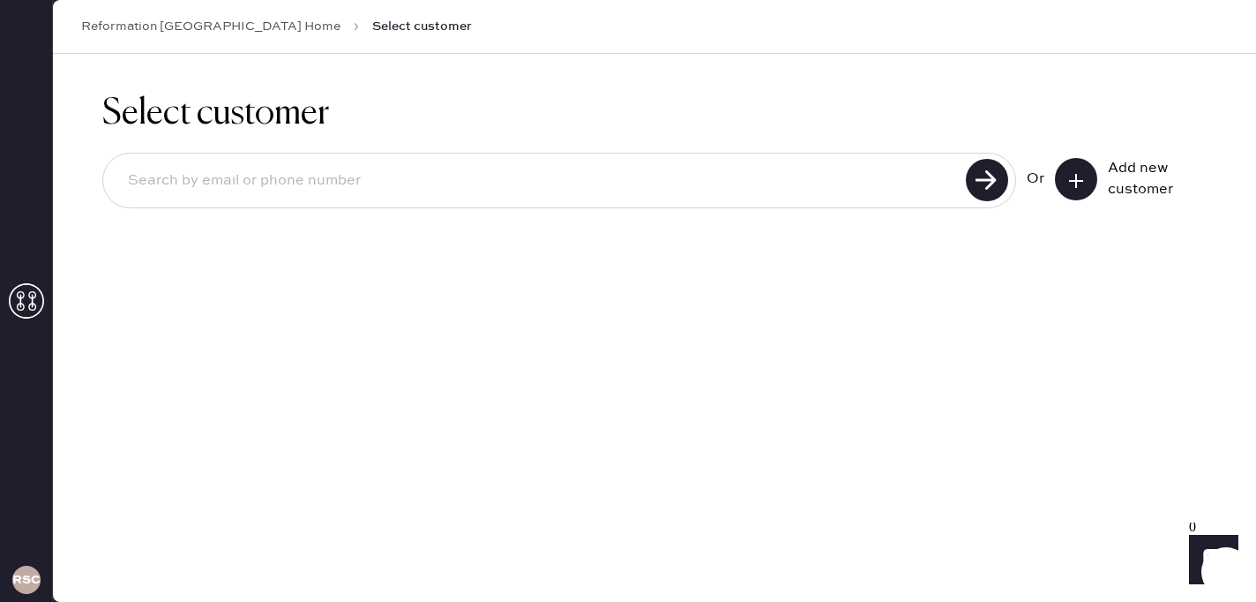
click at [577, 168] on input at bounding box center [537, 181] width 847 height 41
click at [1083, 166] on button at bounding box center [1076, 179] width 42 height 42
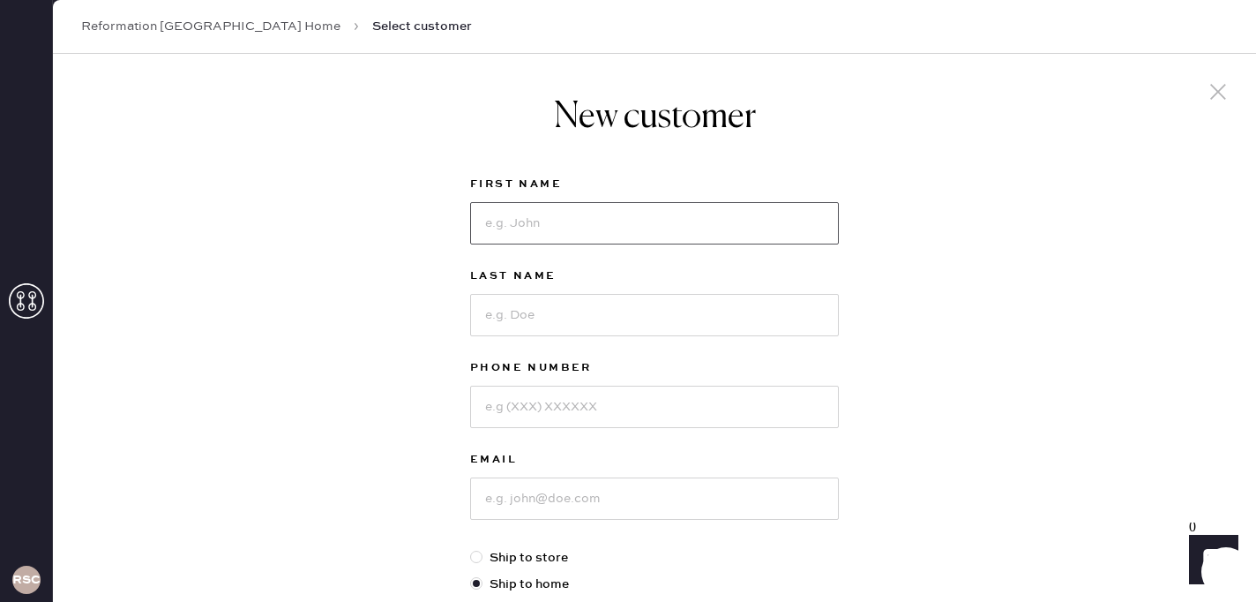
click at [571, 219] on input at bounding box center [654, 223] width 369 height 42
type input "[PERSON_NAME]"
click at [513, 322] on input at bounding box center [654, 315] width 369 height 42
type input "[GEOGRAPHIC_DATA]"
click at [496, 410] on input at bounding box center [654, 407] width 369 height 42
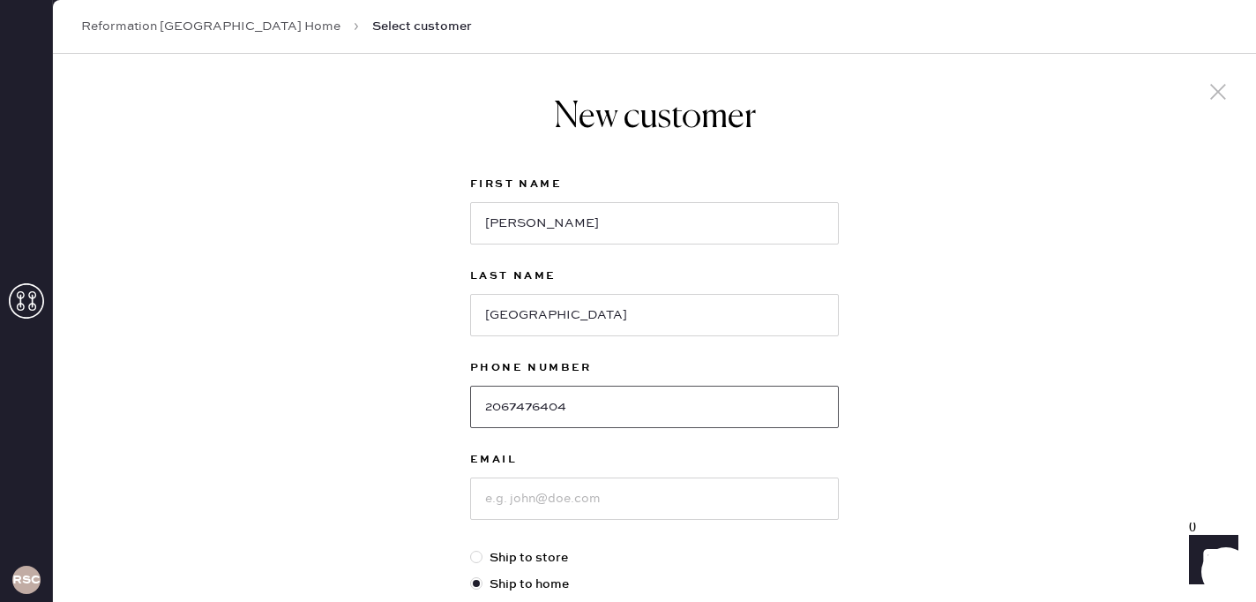
type input "2067476404"
click at [512, 496] on input at bounding box center [654, 498] width 369 height 42
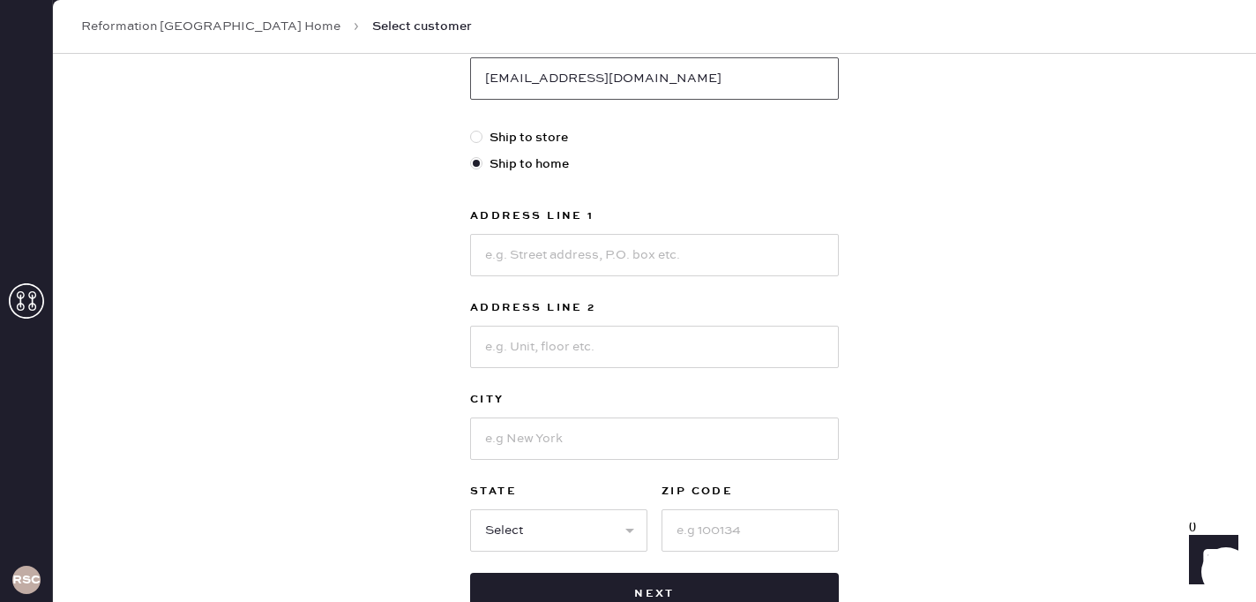
scroll to position [431, 0]
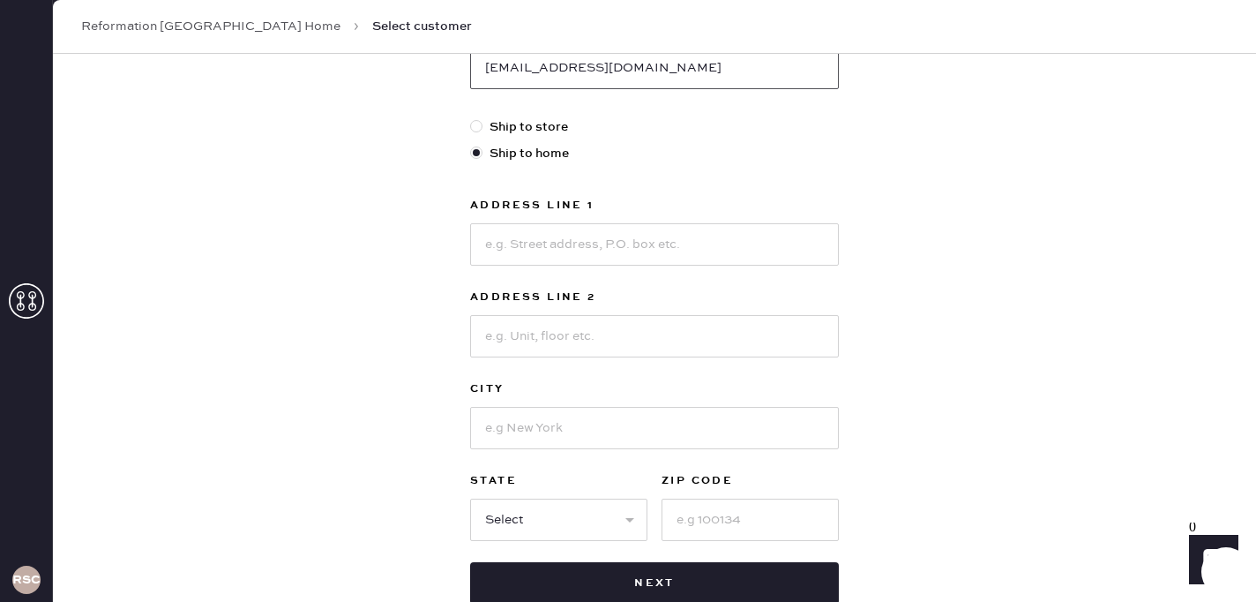
type input "[EMAIL_ADDRESS][DOMAIN_NAME]"
click at [508, 239] on input at bounding box center [654, 244] width 369 height 42
type input "[STREET_ADDRESS]"
click at [504, 437] on input at bounding box center [654, 428] width 369 height 42
type input "[GEOGRAPHIC_DATA]"
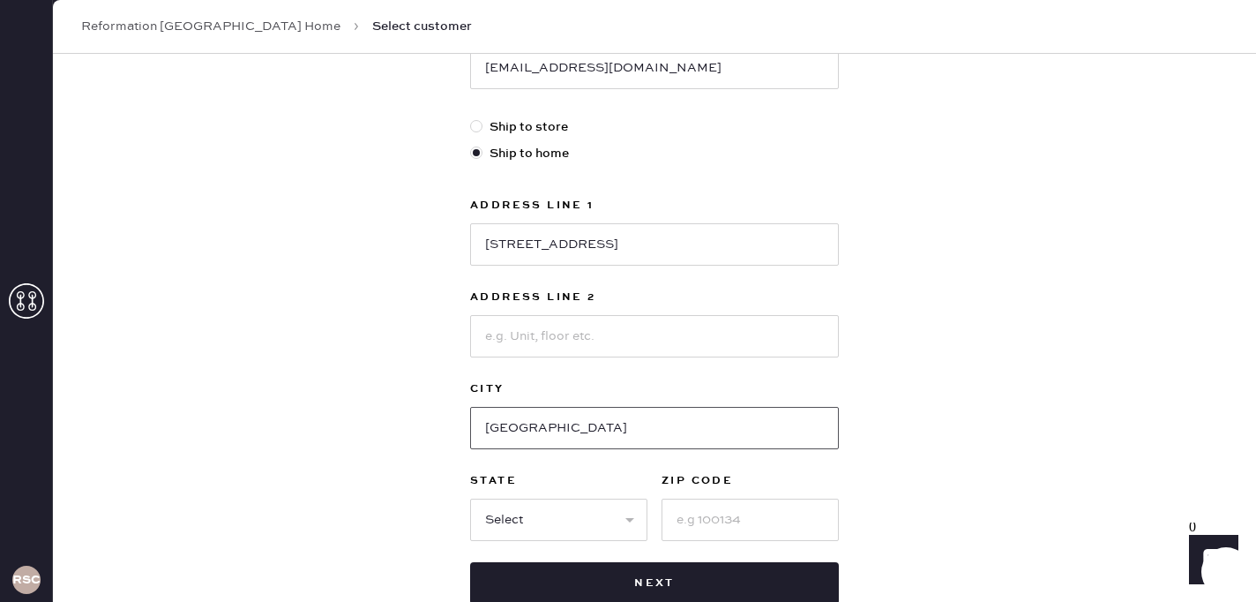
select select "CA"
type input "92672"
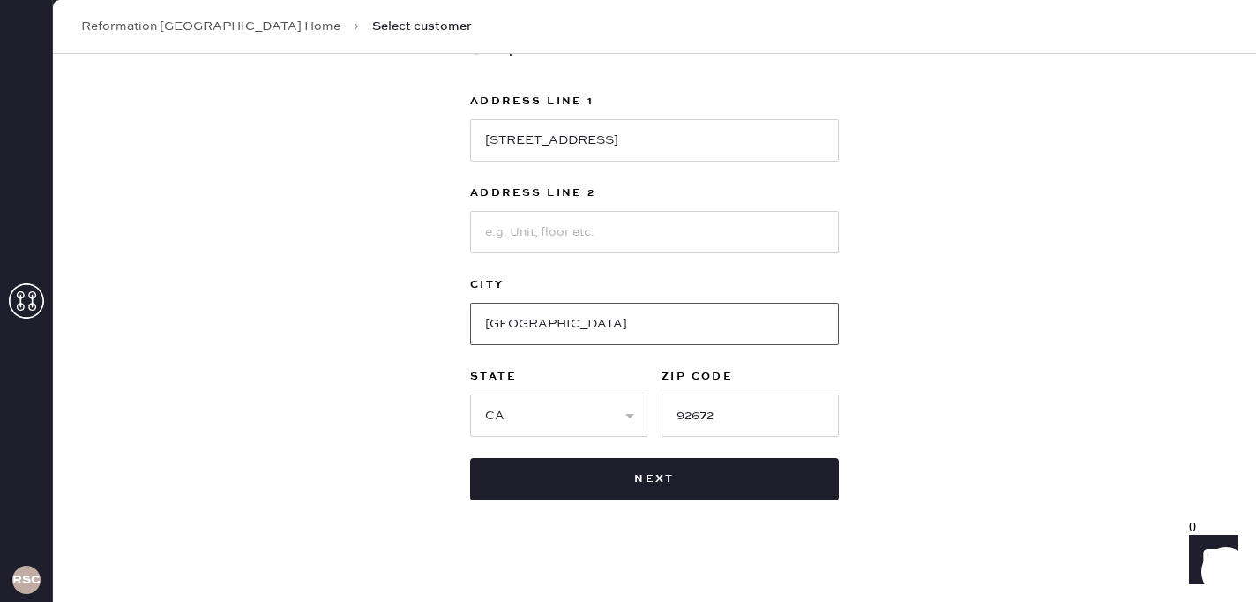
scroll to position [546, 0]
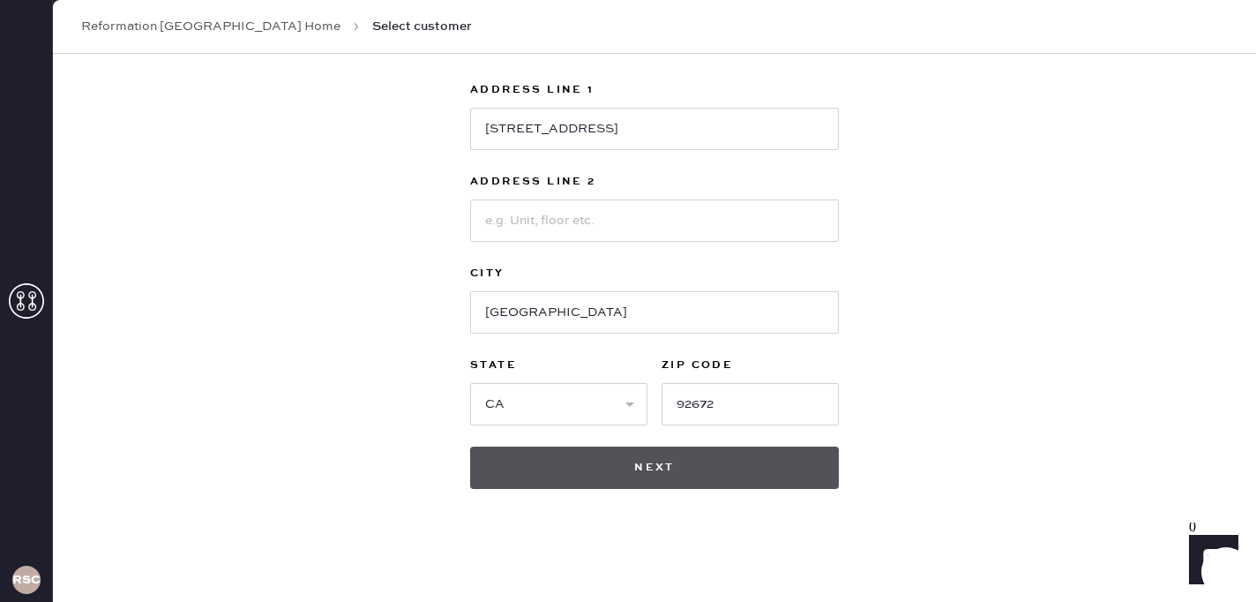
click at [626, 474] on button "Next" at bounding box center [654, 467] width 369 height 42
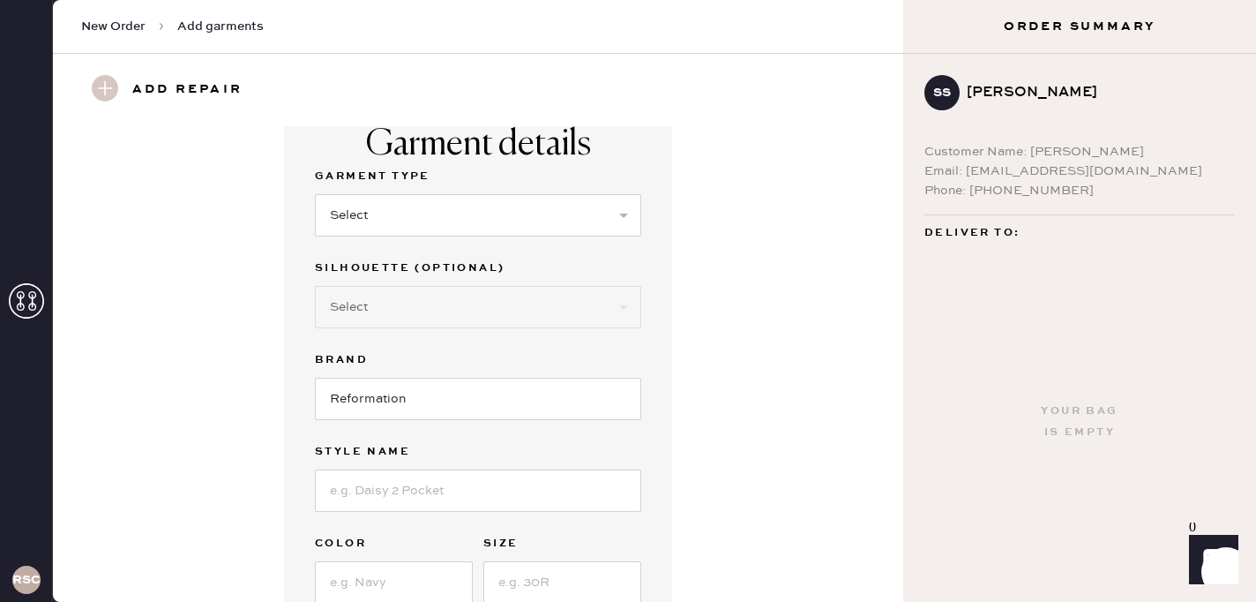
scroll to position [14, 0]
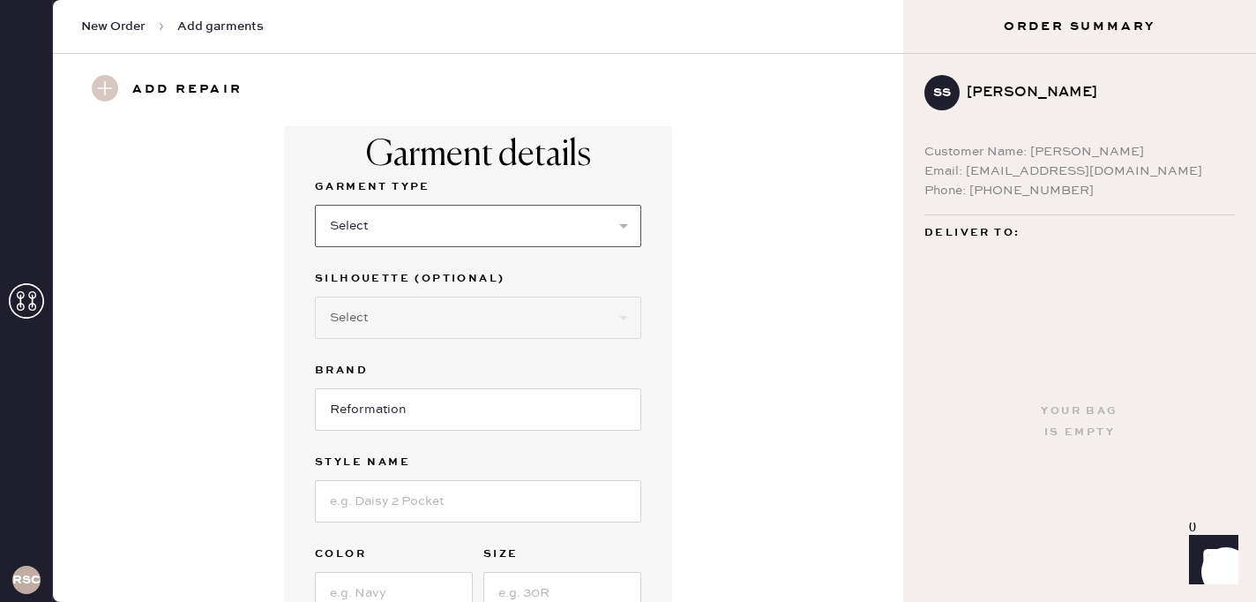
click at [584, 245] on select "Select Basic Skirt Jeans Leggings Pants Shorts Basic Sleeved Dress Basic Sleeve…" at bounding box center [478, 226] width 326 height 42
select select "15"
click at [315, 205] on select "Select Basic Skirt Jeans Leggings Pants Shorts Basic Sleeved Dress Basic Sleeve…" at bounding box center [478, 226] width 326 height 42
click at [564, 356] on div "Silhouette (optional) Select Crop top Full Length Other" at bounding box center [478, 314] width 326 height 92
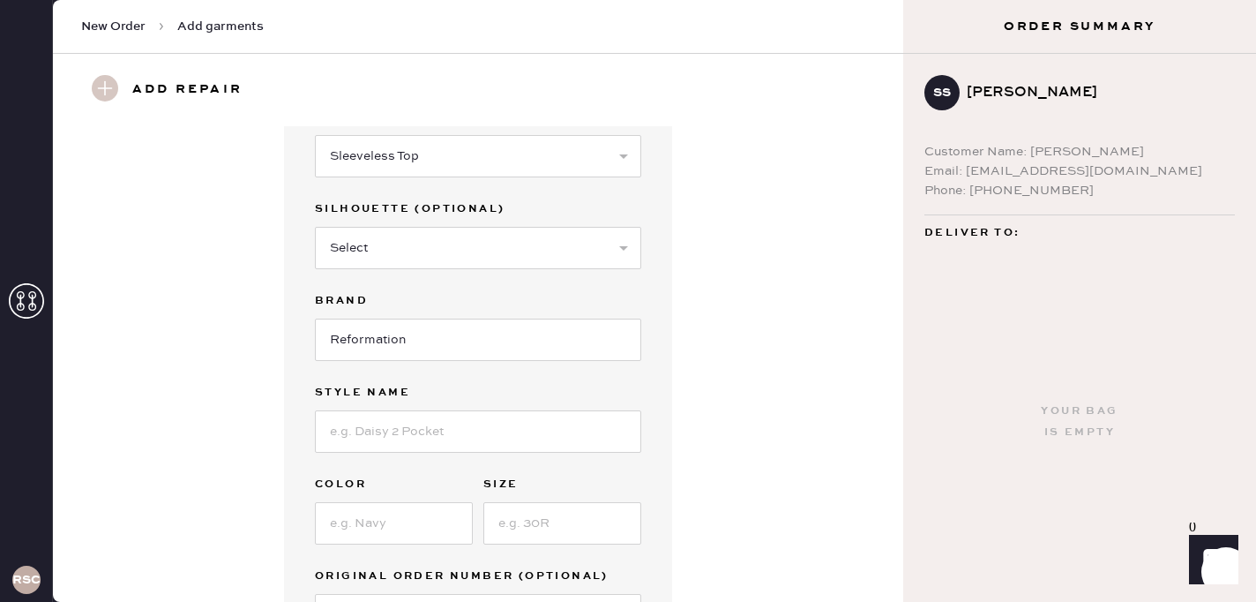
scroll to position [161, 0]
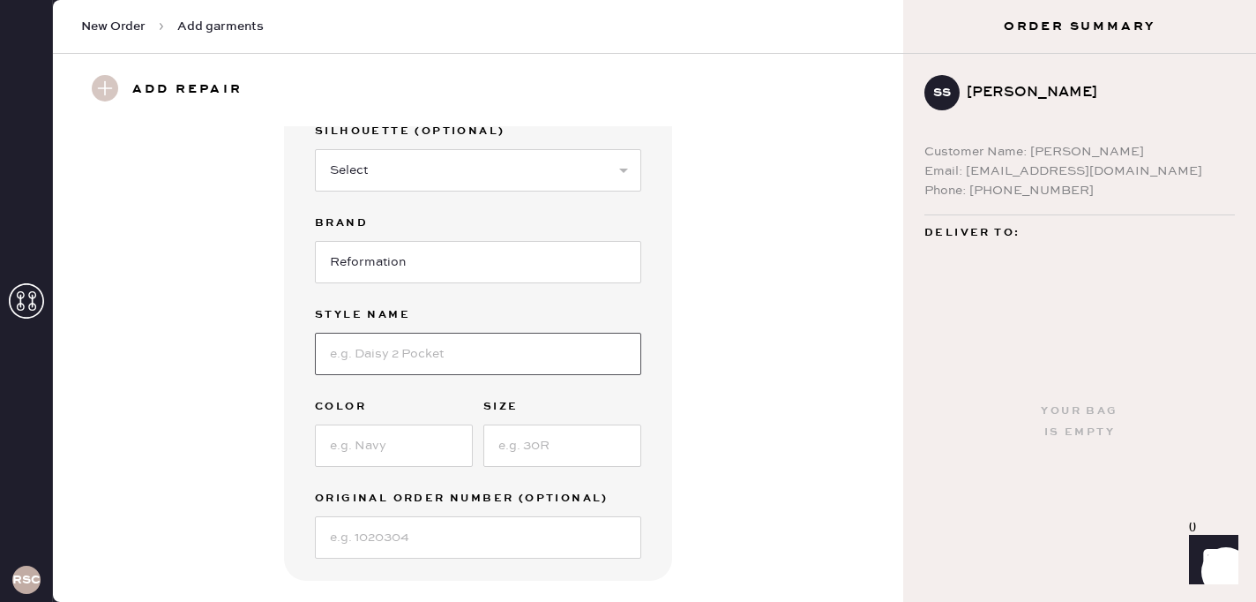
click at [555, 354] on input at bounding box center [478, 354] width 326 height 42
type input "[PERSON_NAME] Top"
click at [431, 425] on input at bounding box center [394, 445] width 158 height 42
type input "Sunshine Bloom"
click at [551, 449] on input at bounding box center [562, 445] width 158 height 42
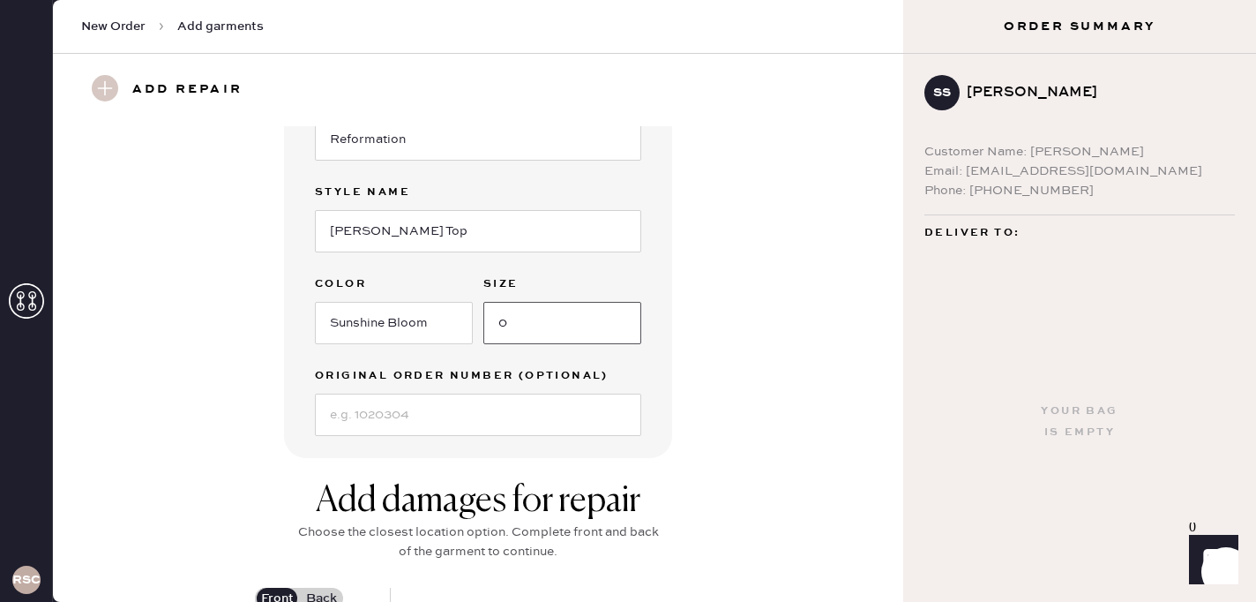
scroll to position [295, 0]
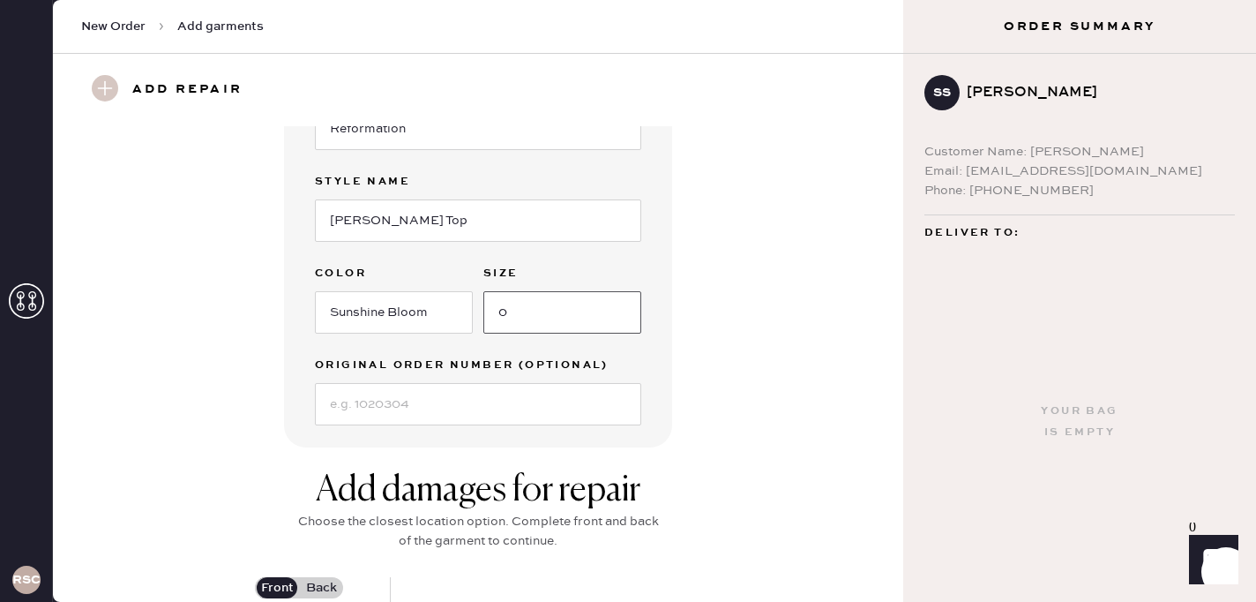
type input "0"
click at [386, 406] on input at bounding box center [478, 404] width 326 height 42
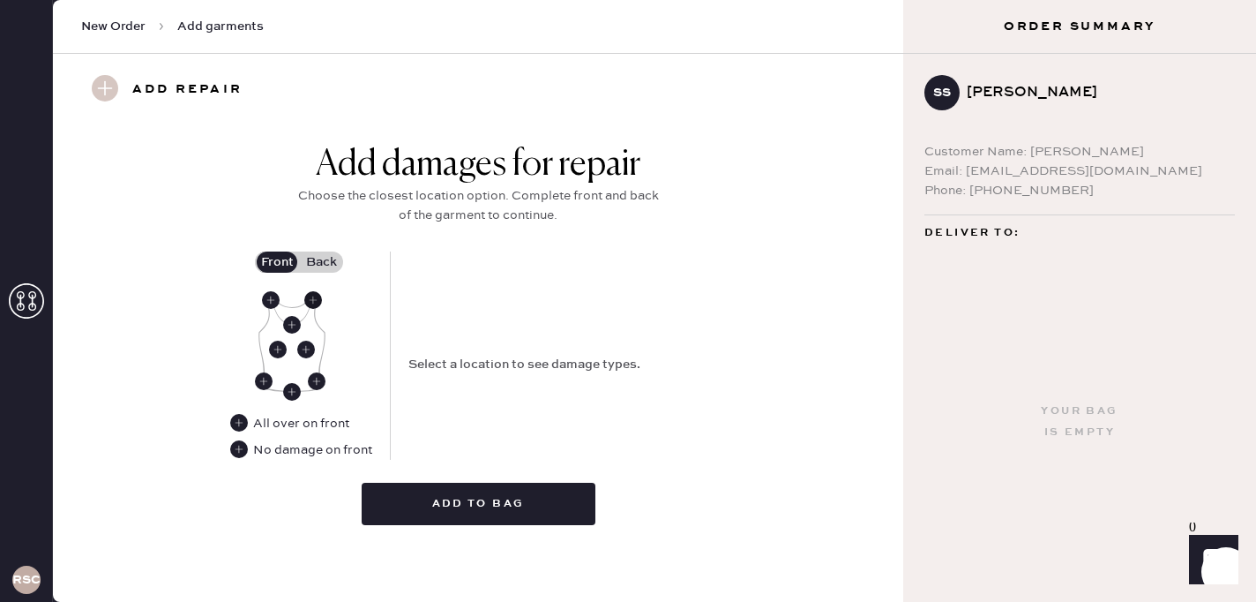
type input "S04905455"
click at [314, 301] on use at bounding box center [313, 300] width 18 height 18
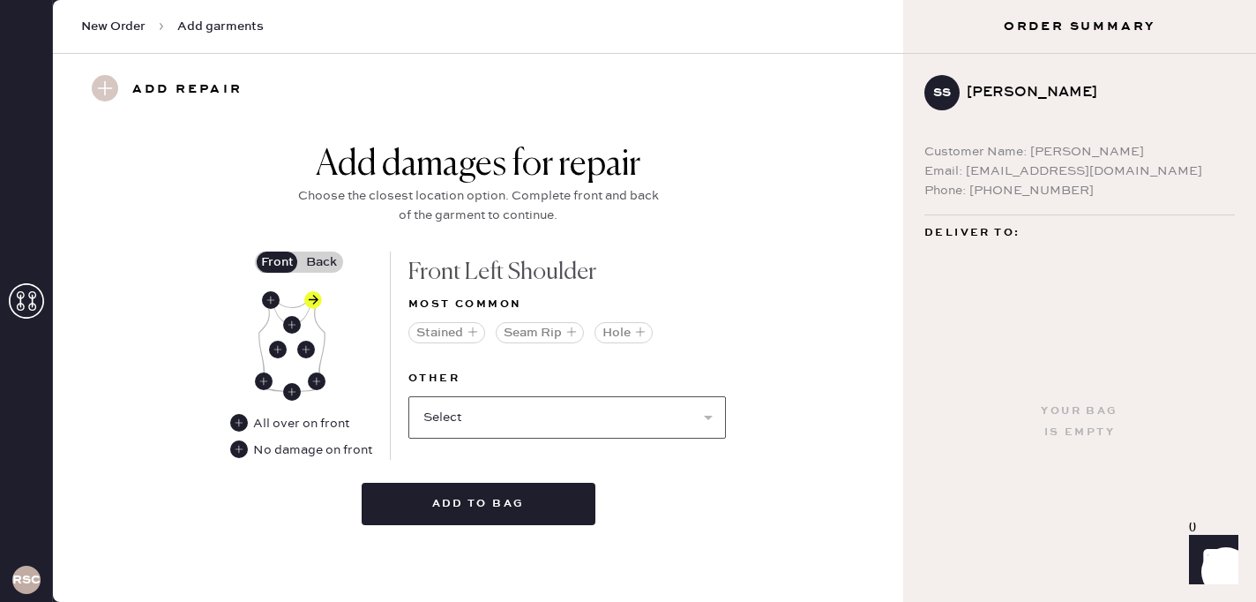
click at [479, 419] on select "Select Broken / Ripped Hem Broken Beads Broken Belt Loop Broken Button Broken C…" at bounding box center [567, 417] width 318 height 42
select select "1506"
click at [408, 396] on select "Select Broken / Ripped Hem Broken Beads Broken Belt Loop Broken Button Broken C…" at bounding box center [567, 417] width 318 height 42
select select
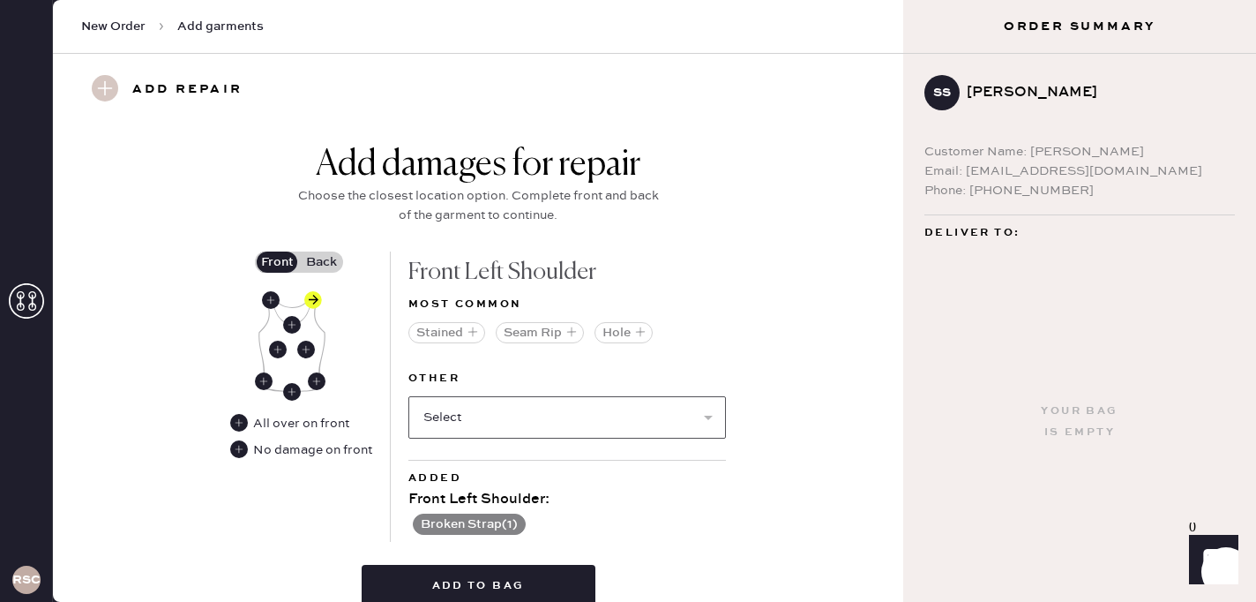
click at [566, 427] on select "Select Broken / Ripped Hem Broken Beads Broken Belt Loop Broken Button Broken C…" at bounding box center [567, 417] width 318 height 42
click at [329, 264] on label "Back" at bounding box center [321, 261] width 44 height 21
click at [321, 262] on input "Back" at bounding box center [321, 262] width 0 height 0
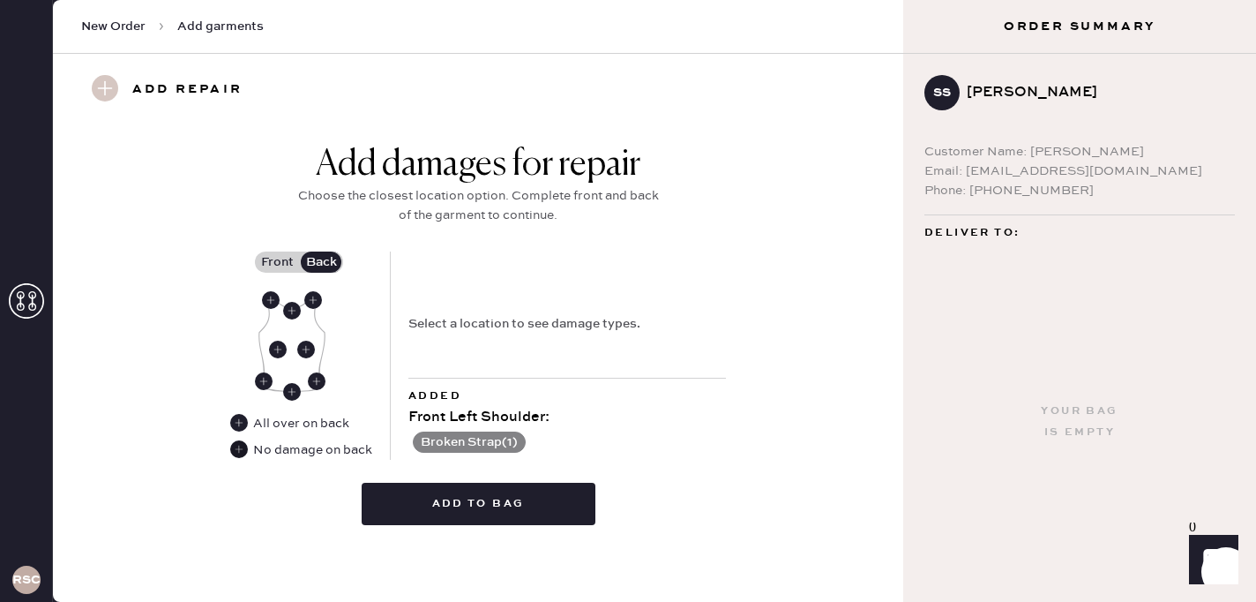
click at [236, 450] on use at bounding box center [239, 449] width 18 height 18
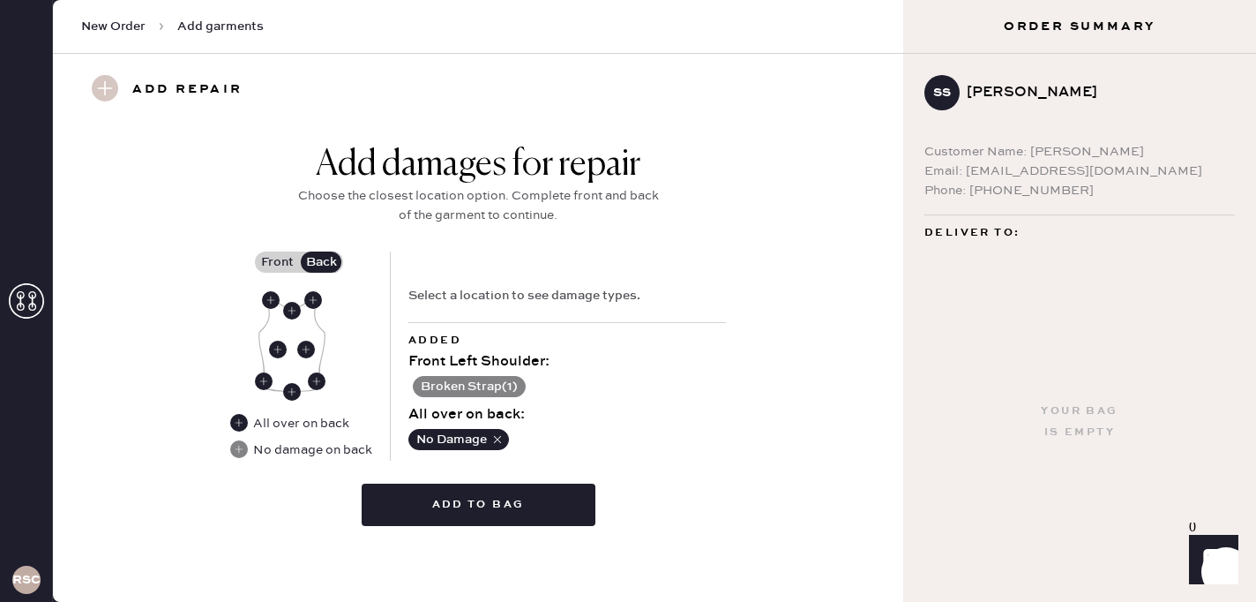
click at [279, 254] on label "Front" at bounding box center [277, 261] width 44 height 21
click at [277, 262] on input "Front" at bounding box center [277, 262] width 0 height 0
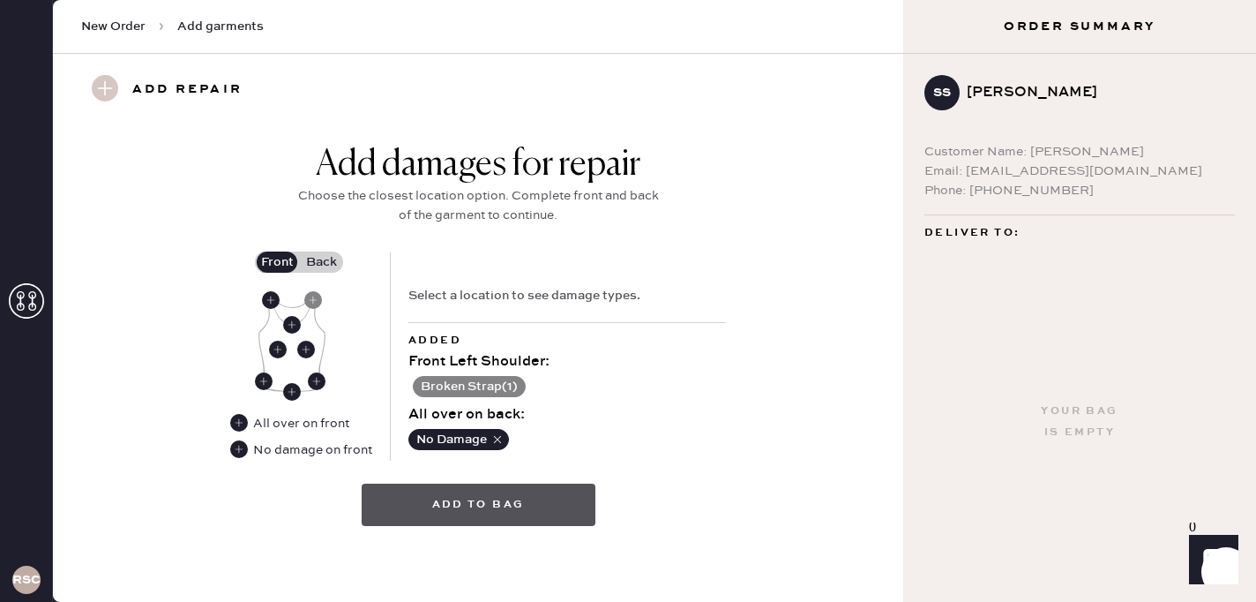
click at [462, 515] on button "Add to bag" at bounding box center [479, 504] width 234 height 42
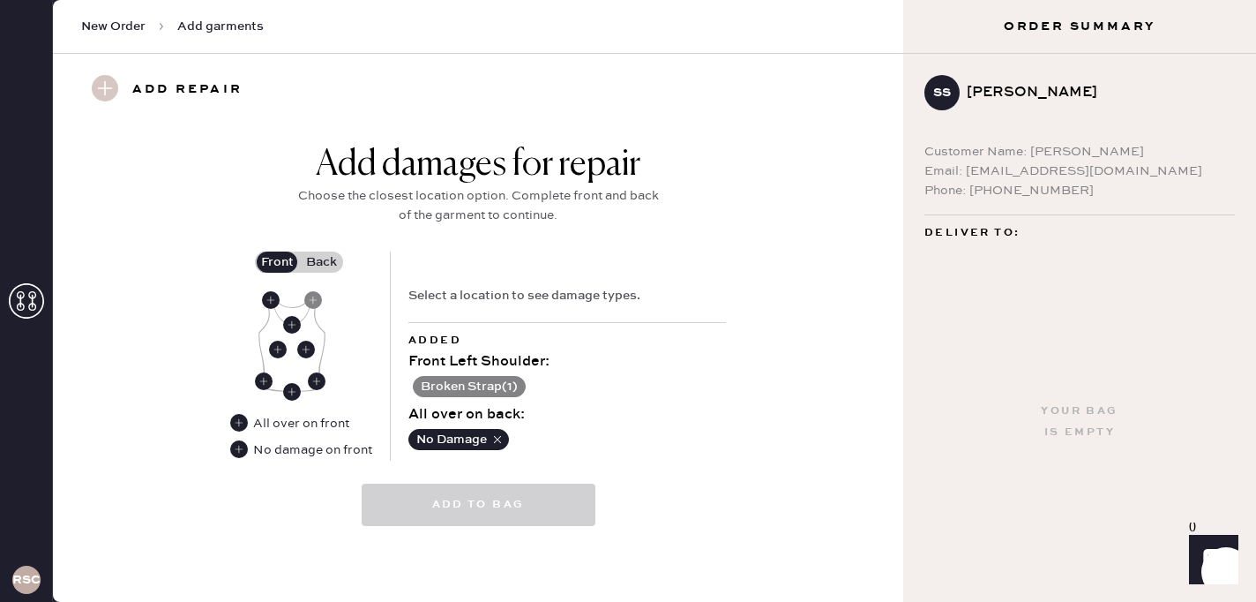
select select
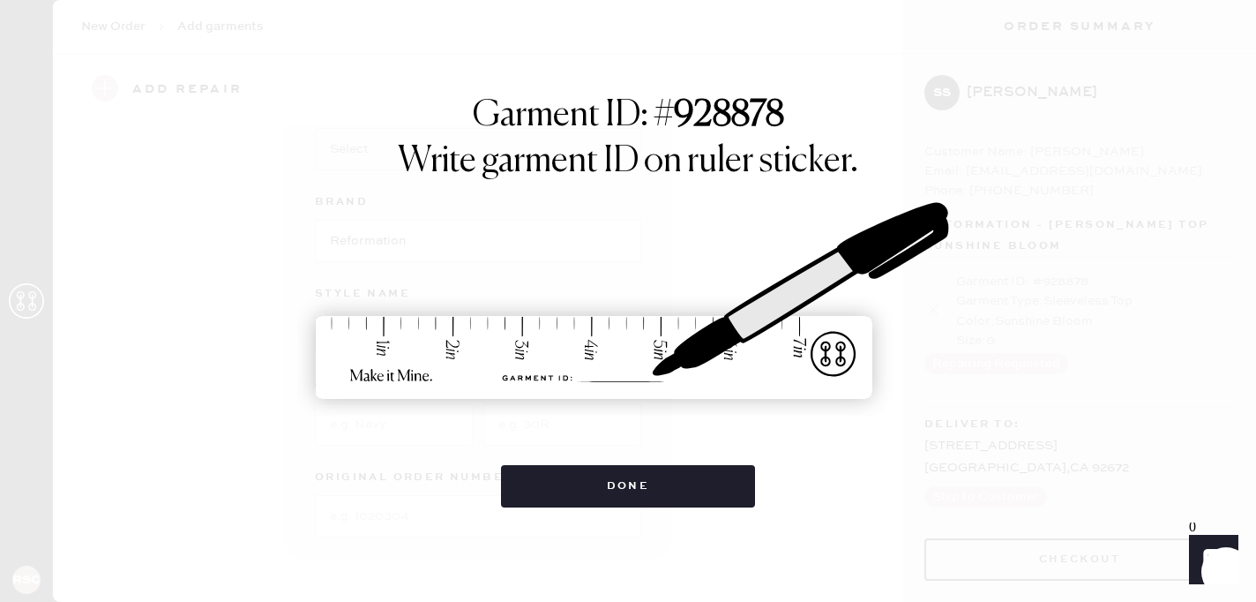
scroll to position [182, 0]
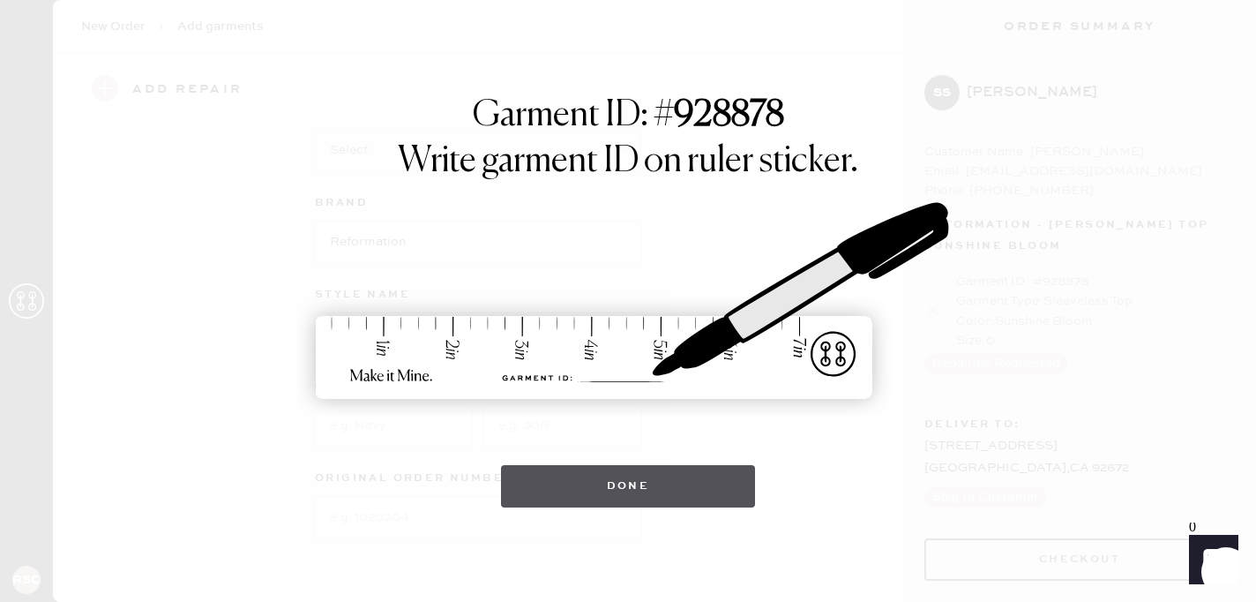
click at [630, 476] on button "Done" at bounding box center [628, 486] width 255 height 42
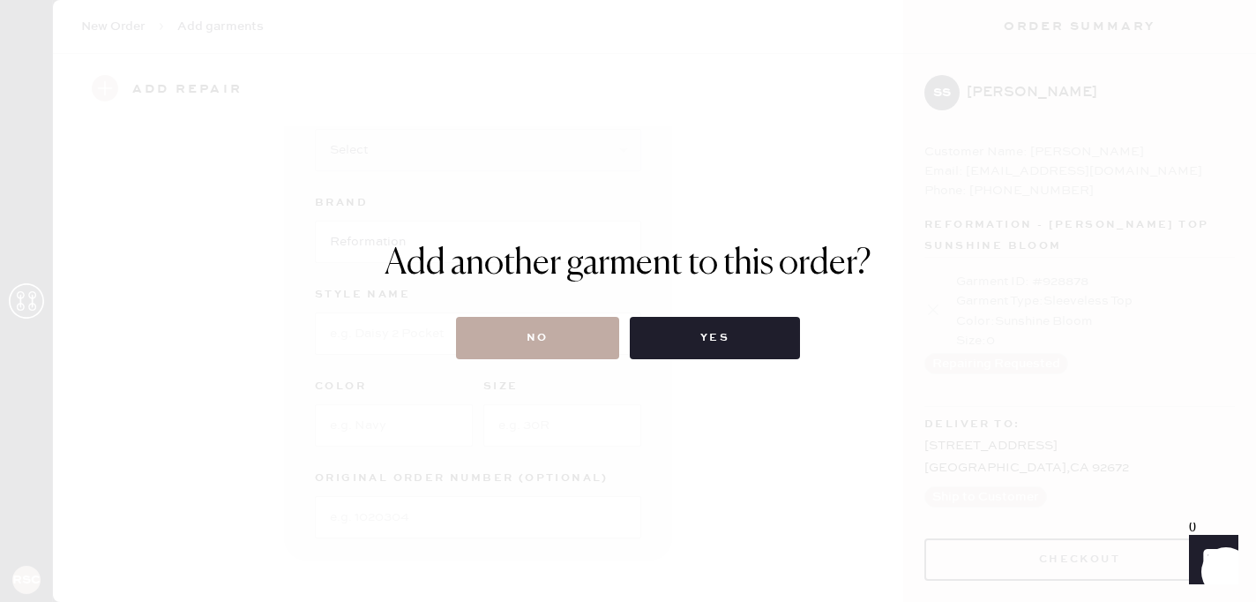
click at [547, 352] on button "No" at bounding box center [537, 338] width 163 height 42
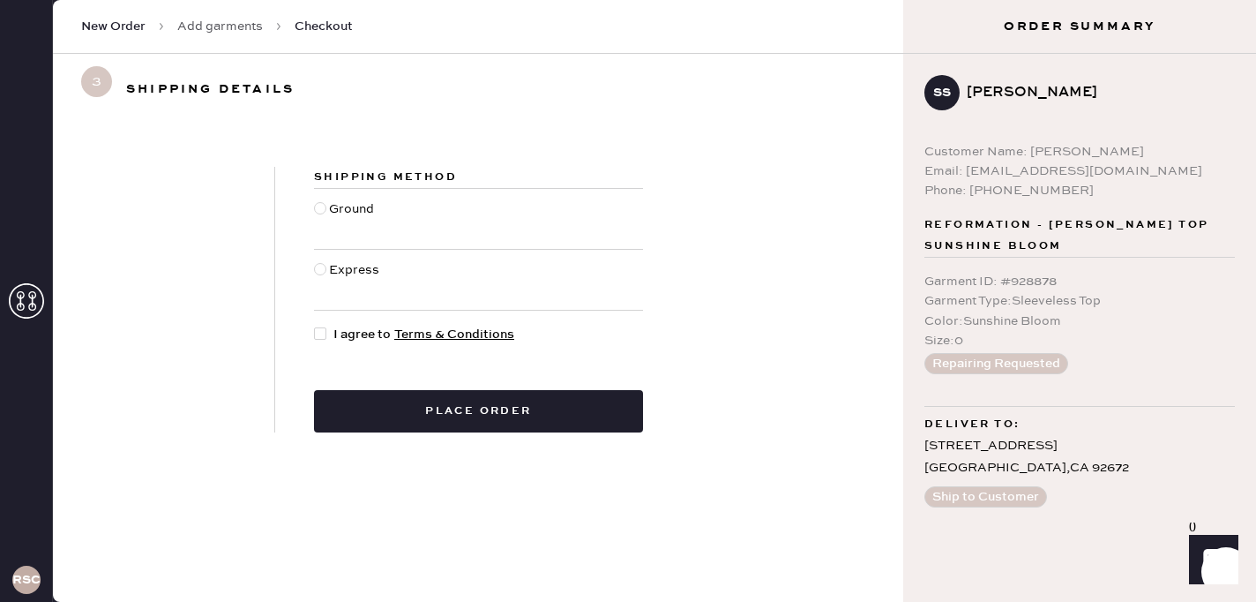
click at [317, 333] on div at bounding box center [320, 333] width 12 height 12
click at [315, 326] on input "I agree to Terms & Conditions" at bounding box center [314, 325] width 1 height 1
checkbox input "true"
click at [337, 213] on div "Ground" at bounding box center [353, 218] width 49 height 39
click at [315, 200] on input "Ground" at bounding box center [314, 199] width 1 height 1
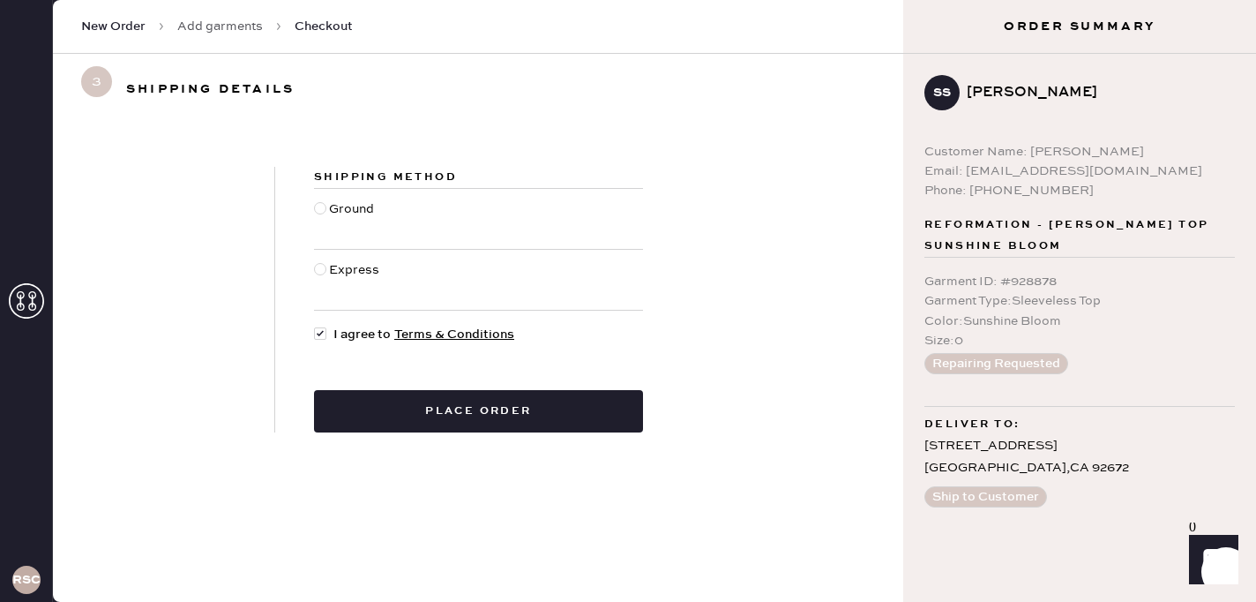
radio input "true"
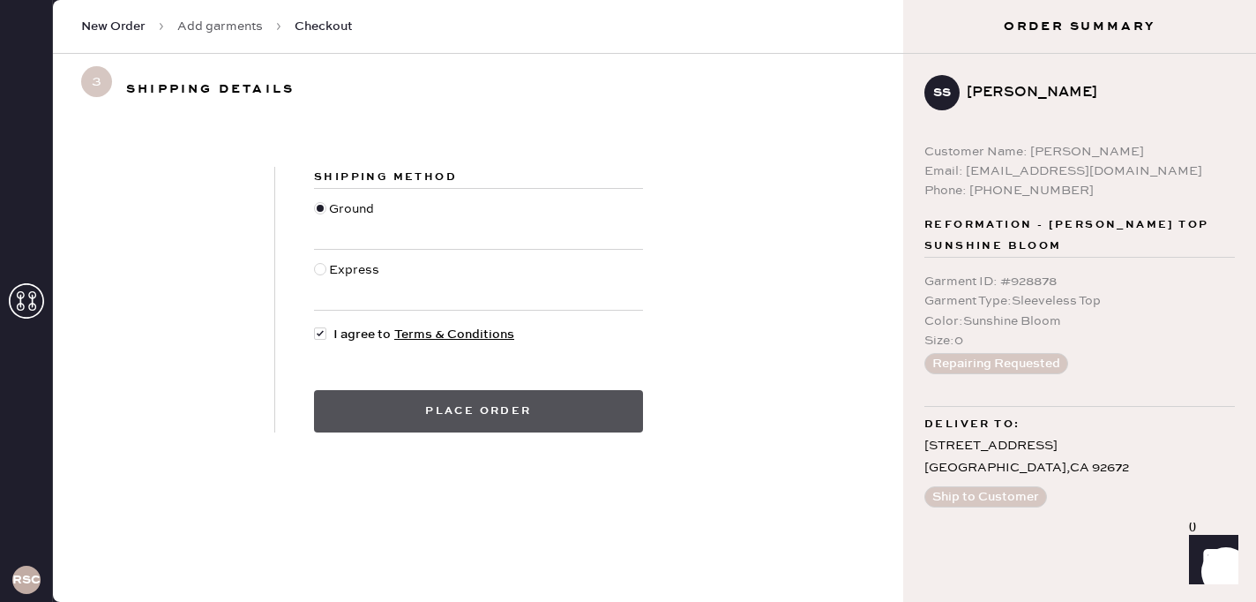
click at [450, 416] on button "Place order" at bounding box center [478, 411] width 329 height 42
